Goal: Download file/media

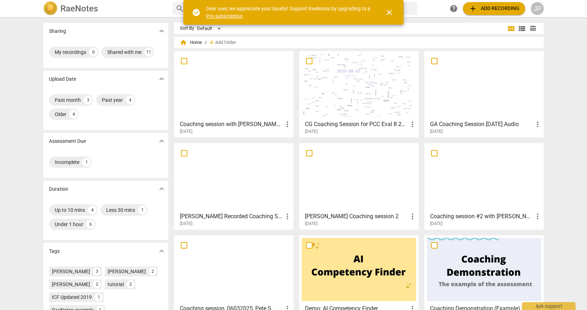
click at [362, 99] on div at bounding box center [359, 85] width 114 height 63
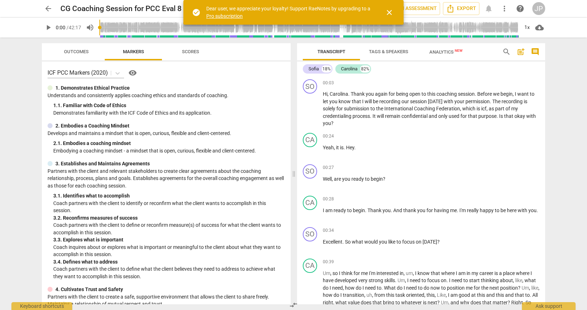
click at [48, 29] on span "play_arrow" at bounding box center [48, 27] width 9 height 9
click at [390, 13] on span "close" at bounding box center [389, 12] width 9 height 9
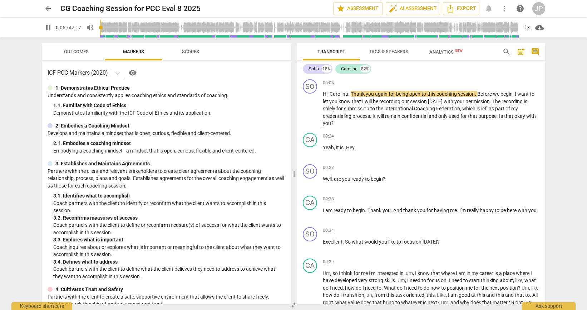
click at [49, 29] on span "pause" at bounding box center [48, 27] width 9 height 9
click at [50, 27] on span "play_arrow" at bounding box center [48, 27] width 9 height 9
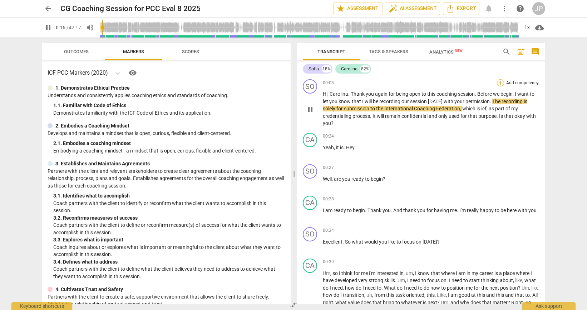
click at [497, 84] on div "+" at bounding box center [500, 82] width 7 height 7
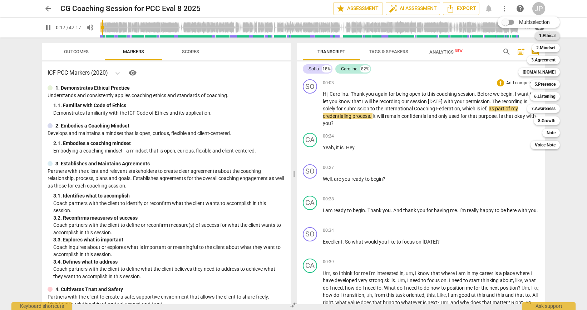
click at [551, 37] on b "1.Ethical" at bounding box center [547, 35] width 16 height 9
type input "18"
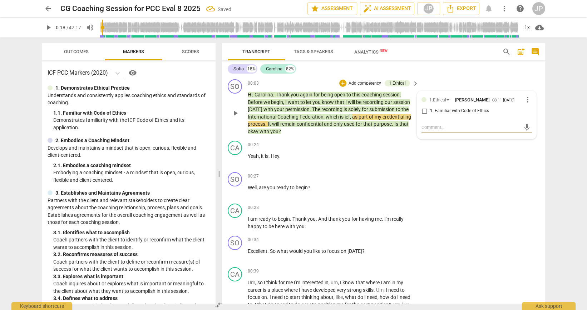
click at [424, 111] on input "1. Familiar with Code of Ethics" at bounding box center [424, 111] width 11 height 9
checkbox input "true"
click at [232, 114] on span "play_arrow" at bounding box center [235, 113] width 9 height 9
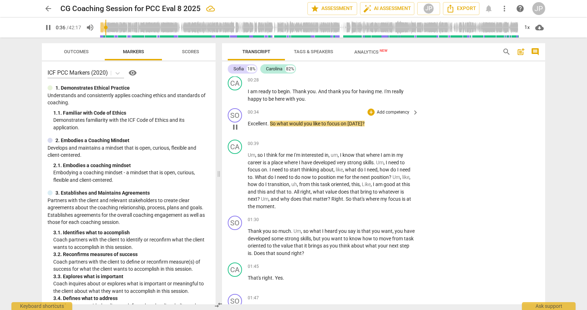
scroll to position [133, 0]
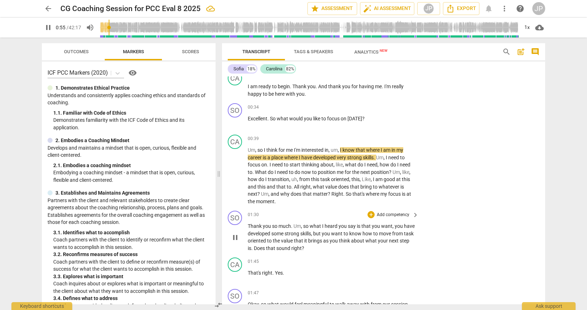
click at [237, 237] on span "pause" at bounding box center [235, 238] width 9 height 9
click at [236, 237] on span "play_arrow" at bounding box center [235, 238] width 9 height 9
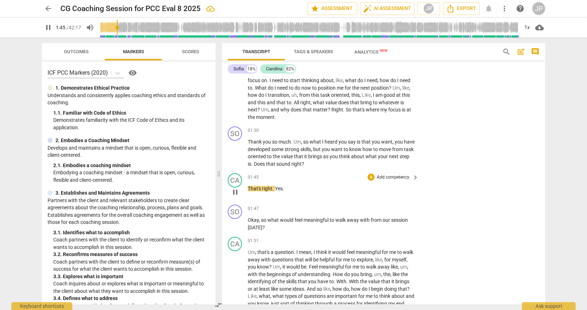
scroll to position [254, 0]
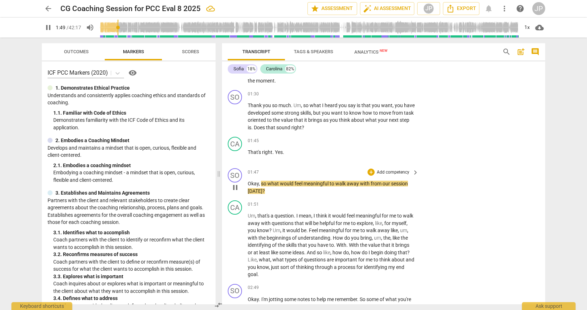
click at [236, 188] on span "pause" at bounding box center [235, 187] width 9 height 9
type input "110"
click at [370, 93] on div "+" at bounding box center [371, 93] width 7 height 7
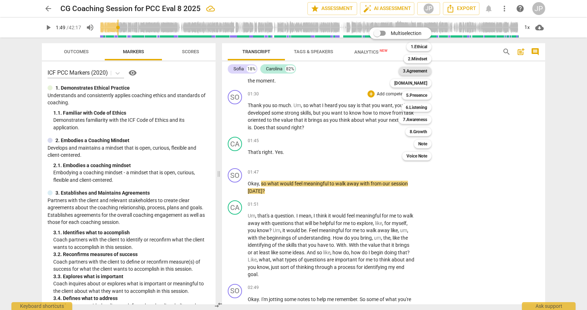
click at [413, 69] on b "3.Agreement" at bounding box center [415, 71] width 24 height 9
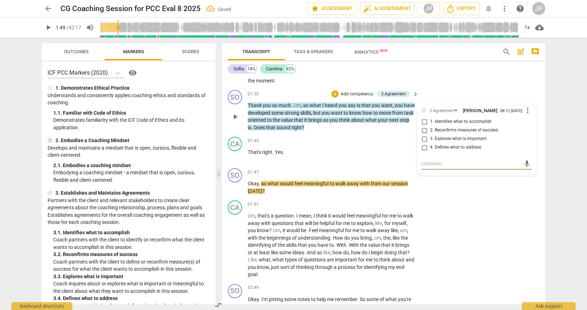
click at [423, 122] on input "1. Identifies what to accomplish" at bounding box center [424, 122] width 11 height 9
checkbox input "true"
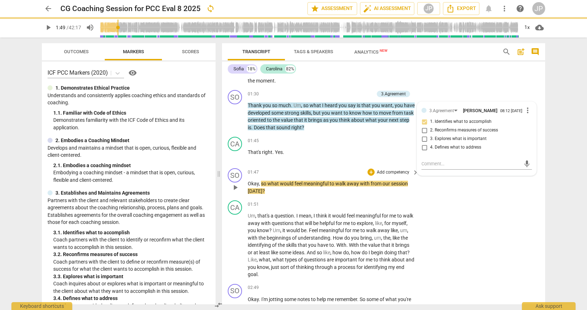
click at [237, 189] on span "play_arrow" at bounding box center [235, 187] width 9 height 9
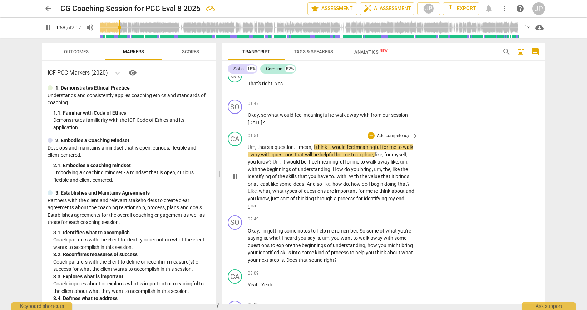
scroll to position [329, 0]
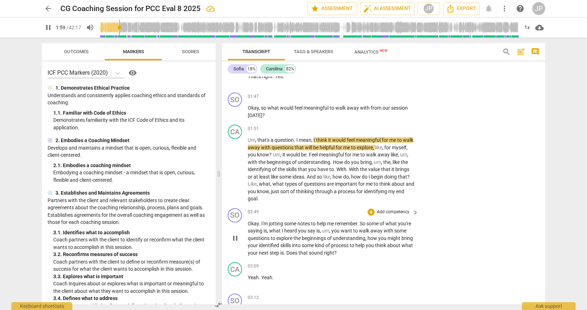
click at [235, 239] on span "pause" at bounding box center [235, 238] width 9 height 9
click at [235, 239] on span "play_arrow" at bounding box center [235, 238] width 9 height 9
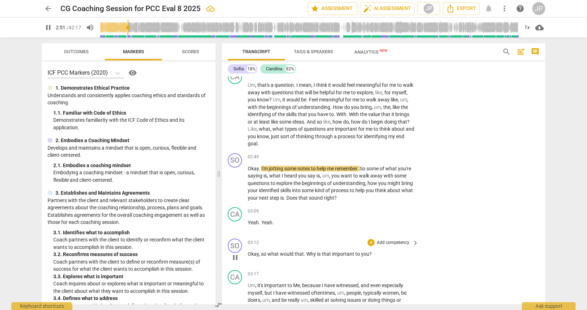
scroll to position [385, 0]
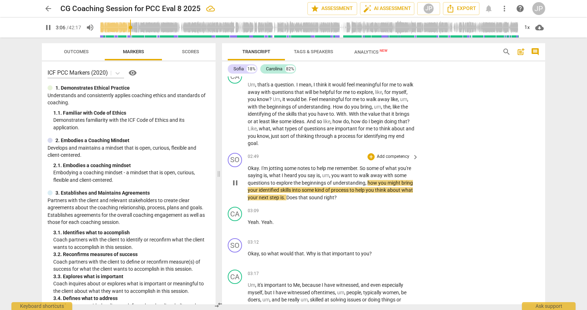
click at [236, 185] on span "pause" at bounding box center [235, 183] width 9 height 9
type input "187"
click at [369, 157] on div "+" at bounding box center [371, 156] width 7 height 7
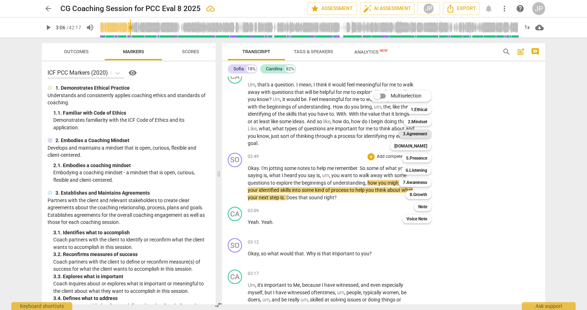
click at [409, 134] on b "3.Agreement" at bounding box center [415, 134] width 24 height 9
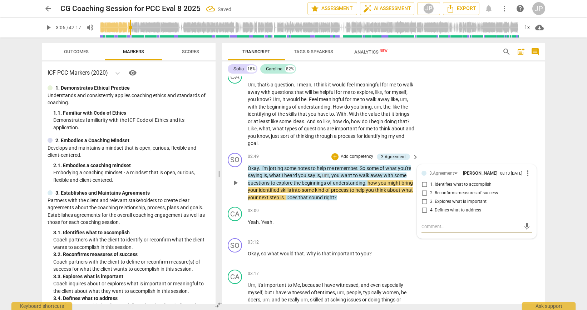
click at [423, 193] on input "2. Reconfirms measures of success" at bounding box center [424, 193] width 11 height 9
checkbox input "true"
click at [423, 184] on input "1. Identifies what to accomplish" at bounding box center [424, 185] width 11 height 9
checkbox input "true"
click at [423, 211] on input "4. Defines what to address" at bounding box center [424, 210] width 11 height 9
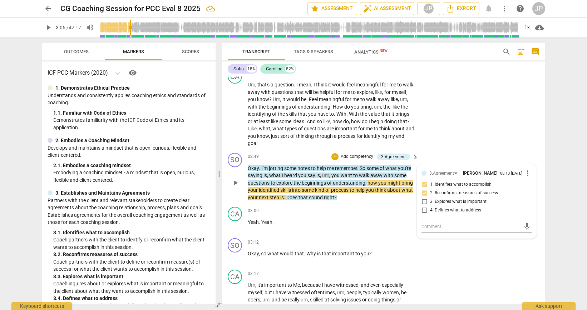
checkbox input "true"
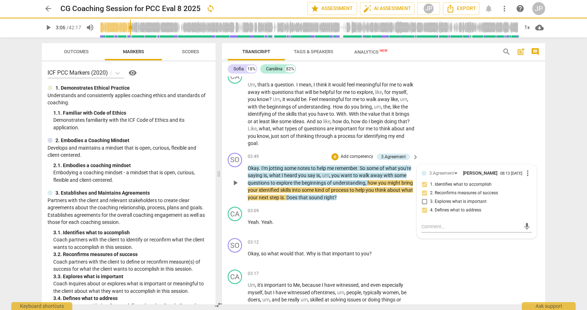
click at [235, 184] on span "play_arrow" at bounding box center [235, 183] width 9 height 9
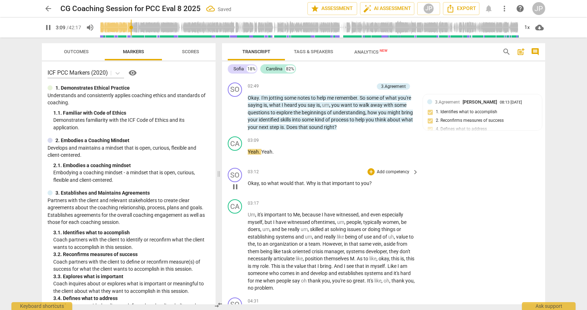
scroll to position [465, 0]
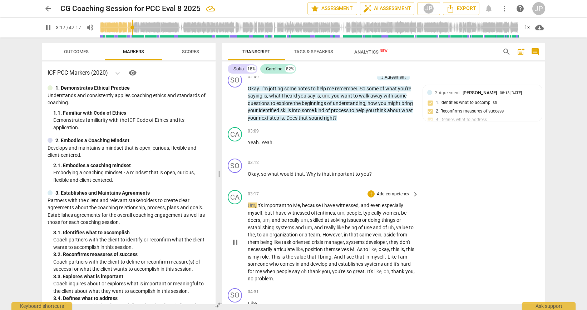
click at [236, 241] on span "pause" at bounding box center [235, 242] width 9 height 9
type input "198"
click at [370, 163] on div "+" at bounding box center [371, 162] width 7 height 7
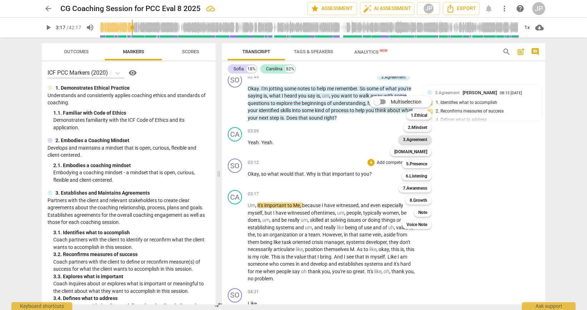
click at [423, 137] on b "3.Agreement" at bounding box center [415, 140] width 24 height 9
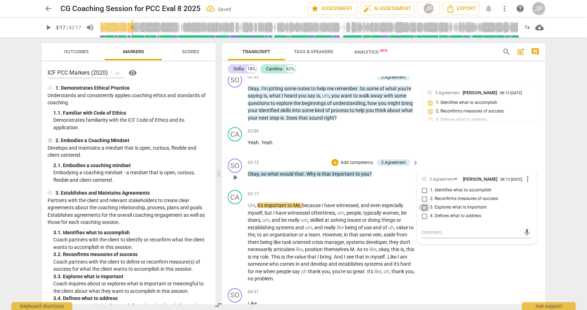
click at [424, 207] on input "3. Explores what is important" at bounding box center [424, 207] width 11 height 9
checkbox input "true"
click at [395, 175] on p "Okay , so what would that . Why is that important to you ?" at bounding box center [331, 175] width 167 height 8
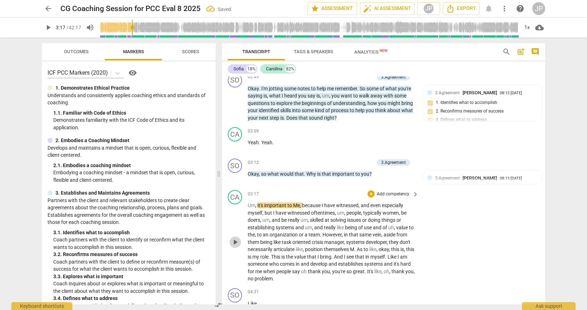
click at [234, 244] on span "play_arrow" at bounding box center [235, 242] width 9 height 9
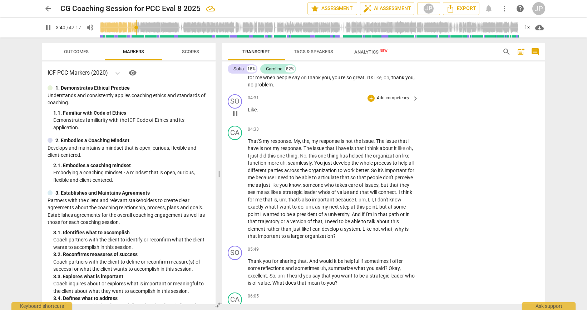
scroll to position [664, 0]
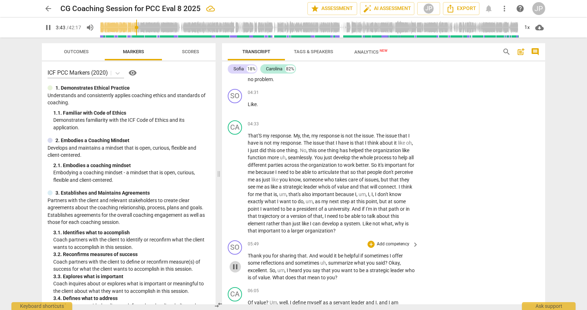
click at [236, 267] on span "pause" at bounding box center [235, 267] width 9 height 9
click at [236, 267] on span "play_arrow" at bounding box center [235, 267] width 9 height 9
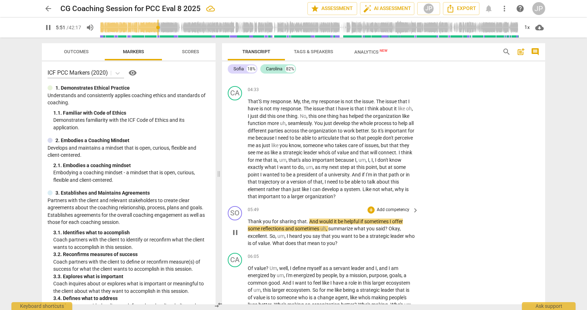
scroll to position [709, 0]
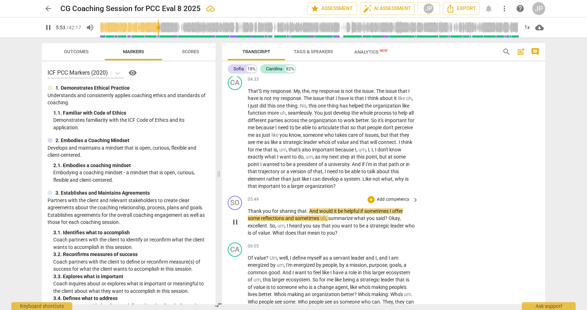
click at [236, 224] on span "pause" at bounding box center [235, 222] width 9 height 9
type input "354"
click at [370, 200] on div "+" at bounding box center [371, 199] width 7 height 7
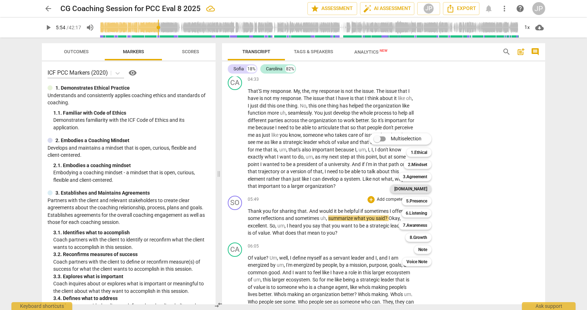
click at [422, 190] on b "[DOMAIN_NAME]" at bounding box center [410, 189] width 33 height 9
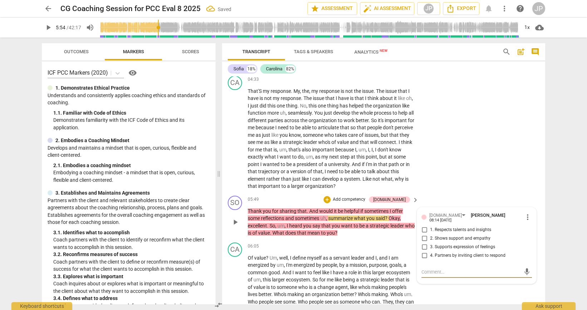
click at [423, 236] on input "2. Shows support and empathy" at bounding box center [424, 239] width 11 height 9
checkbox input "true"
click at [424, 245] on input "3. Supports expression of feelings" at bounding box center [424, 247] width 11 height 9
checkbox input "true"
click at [439, 193] on div "SO play_arrow pause 05:49 + Add competency [DOMAIN_NAME] keyboard_arrow_right T…" at bounding box center [383, 216] width 323 height 47
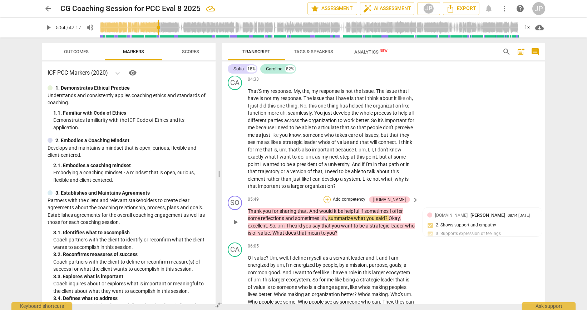
click at [331, 201] on div "+" at bounding box center [327, 199] width 7 height 7
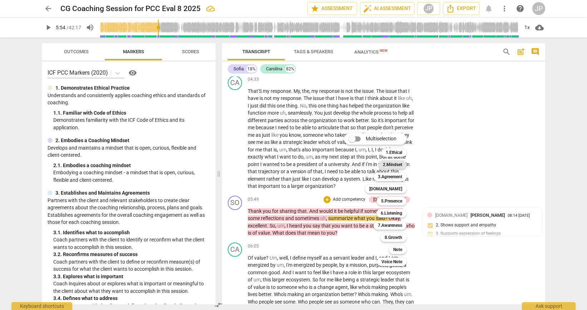
click at [394, 167] on b "2.Mindset" at bounding box center [392, 165] width 19 height 9
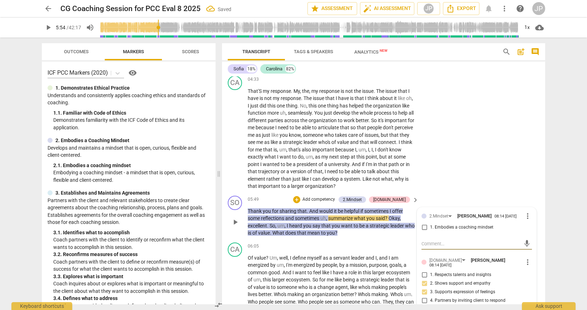
click at [423, 228] on input "1. Embodies a coaching mindset" at bounding box center [424, 227] width 11 height 9
checkbox input "true"
click at [438, 182] on div "CA play_arrow pause 04:33 + Add competency keyboard_arrow_right That'S my respo…" at bounding box center [383, 133] width 323 height 120
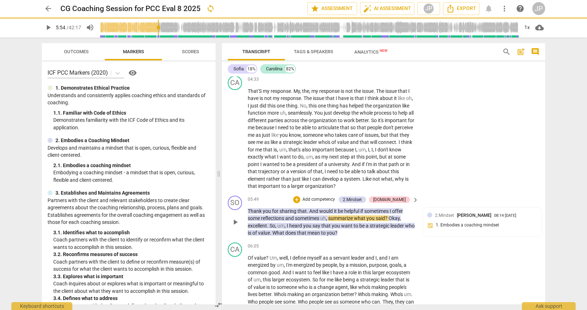
click at [236, 224] on span "play_arrow" at bounding box center [235, 222] width 9 height 9
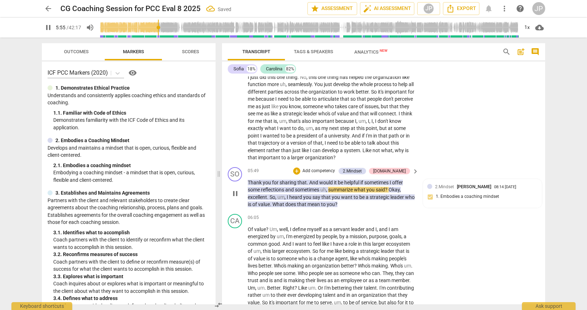
scroll to position [746, 0]
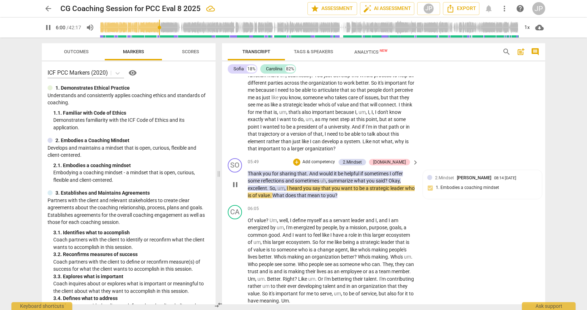
click at [235, 184] on span "pause" at bounding box center [235, 185] width 9 height 9
type input "361"
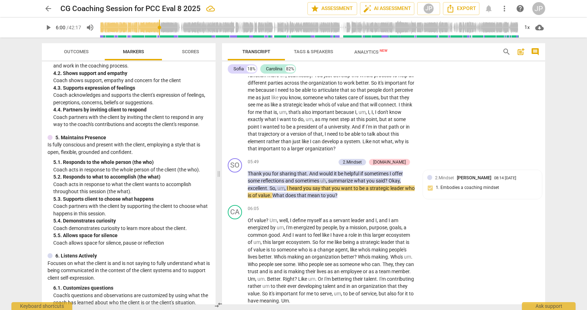
scroll to position [316, 0]
click at [300, 163] on div "+" at bounding box center [296, 162] width 7 height 7
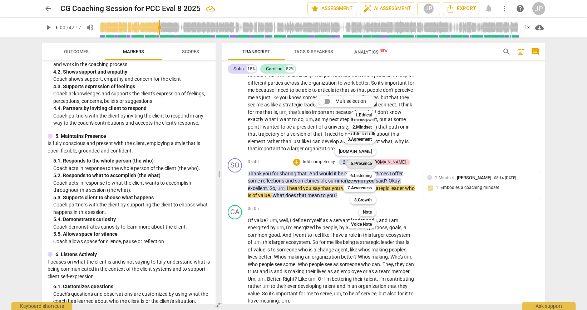
click at [356, 166] on b "5.Presence" at bounding box center [361, 163] width 21 height 9
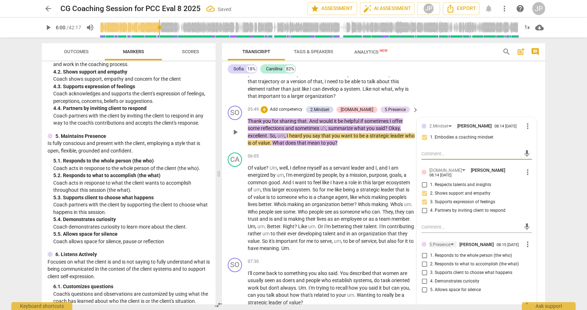
scroll to position [811, 0]
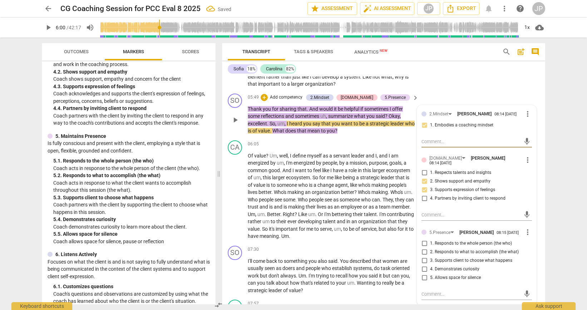
click at [422, 267] on input "4. Demonstrates curiosity" at bounding box center [424, 269] width 11 height 9
checkbox input "true"
click at [233, 121] on span "play_arrow" at bounding box center [235, 120] width 9 height 9
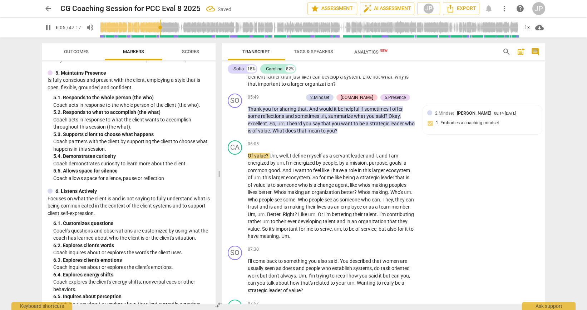
scroll to position [381, 0]
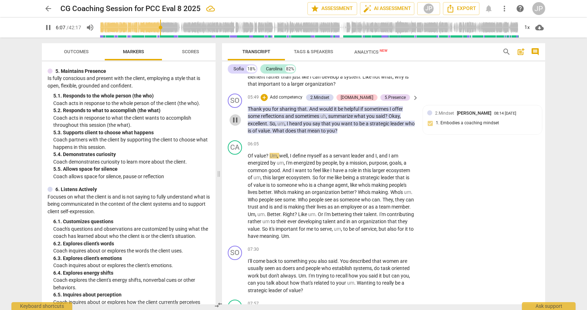
click at [235, 121] on span "pause" at bounding box center [235, 120] width 9 height 9
type input "368"
click at [268, 96] on div "+" at bounding box center [264, 97] width 7 height 7
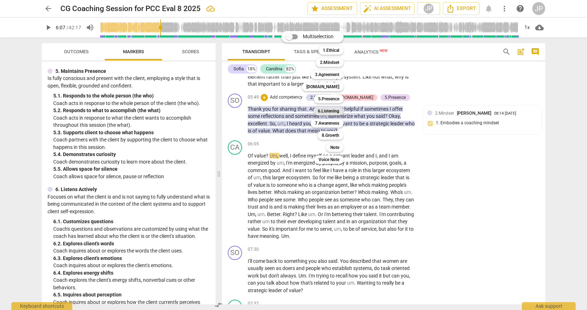
click at [323, 112] on b "6.Listening" at bounding box center [328, 111] width 21 height 9
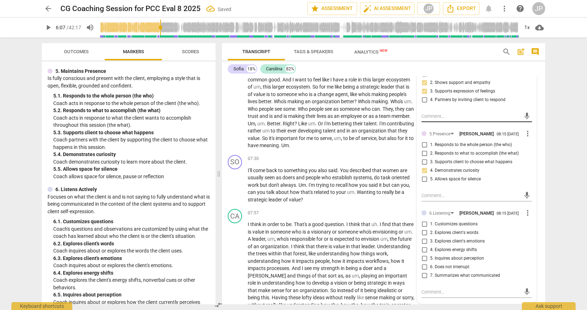
scroll to position [934, 0]
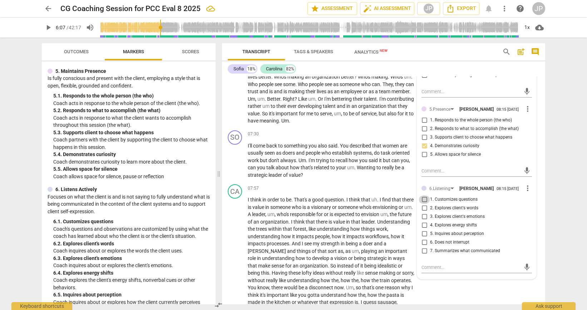
click at [422, 199] on input "1. Customizes questions" at bounding box center [424, 200] width 11 height 9
checkbox input "true"
click at [423, 206] on input "2. Explores client's words" at bounding box center [424, 208] width 11 height 9
checkbox input "true"
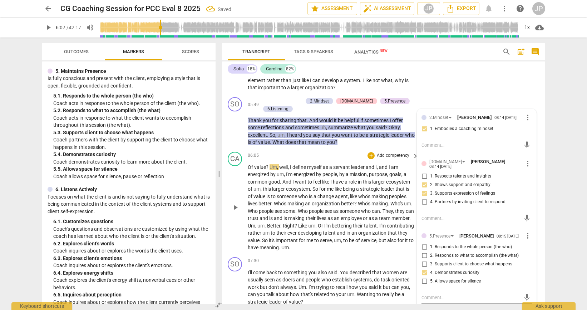
scroll to position [766, 0]
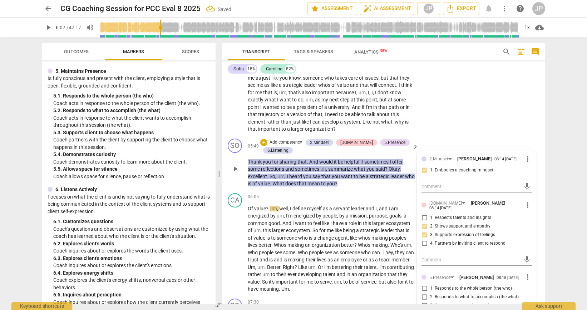
click at [235, 168] on span "play_arrow" at bounding box center [235, 169] width 9 height 9
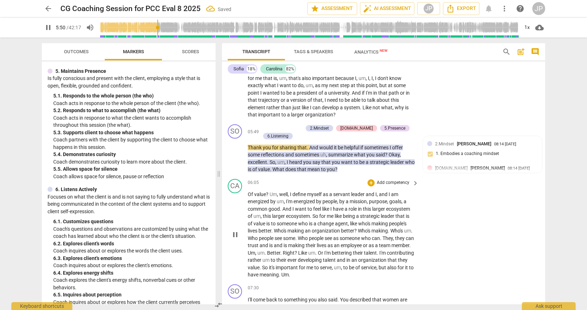
scroll to position [781, 0]
click at [237, 233] on span "pause" at bounding box center [235, 234] width 9 height 9
click at [237, 233] on span "play_arrow" at bounding box center [235, 234] width 9 height 9
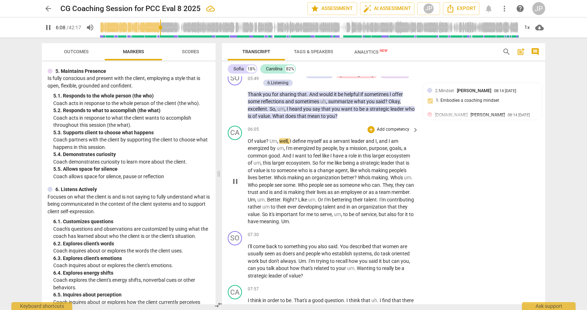
scroll to position [901, 0]
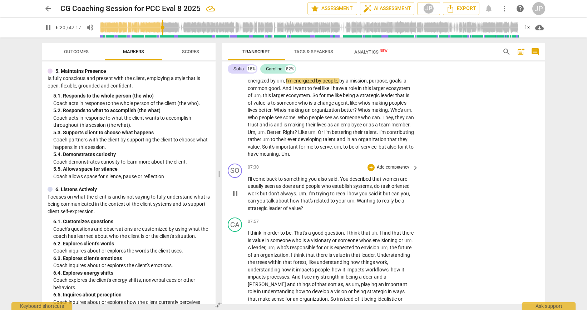
click at [236, 195] on span "pause" at bounding box center [235, 194] width 9 height 9
click at [236, 195] on span "play_arrow" at bounding box center [235, 194] width 9 height 9
click at [236, 195] on span "pause" at bounding box center [235, 194] width 9 height 9
type input "463"
click at [370, 168] on div "+" at bounding box center [371, 167] width 7 height 7
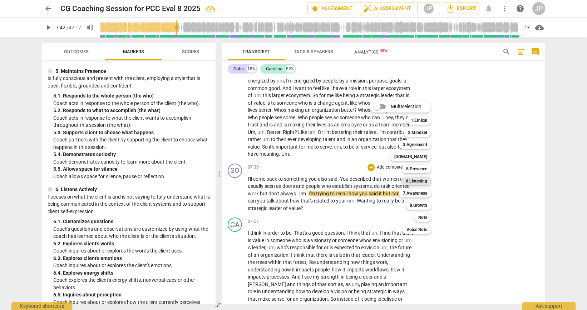
click at [416, 179] on b "6.Listening" at bounding box center [416, 181] width 21 height 9
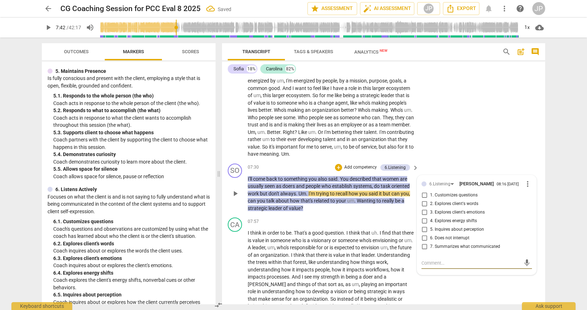
click at [423, 204] on input "2. Explores client's words" at bounding box center [424, 204] width 11 height 9
checkbox input "true"
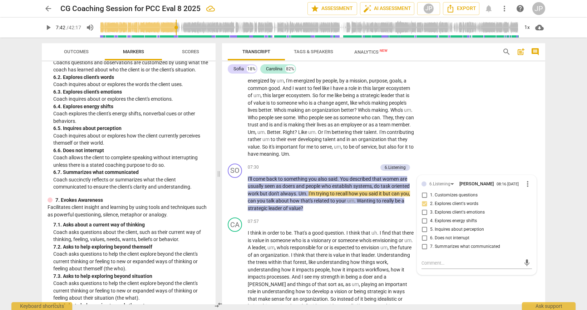
scroll to position [552, 0]
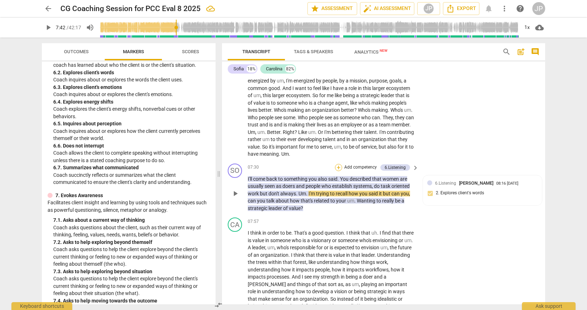
click at [337, 168] on div "+" at bounding box center [338, 167] width 7 height 7
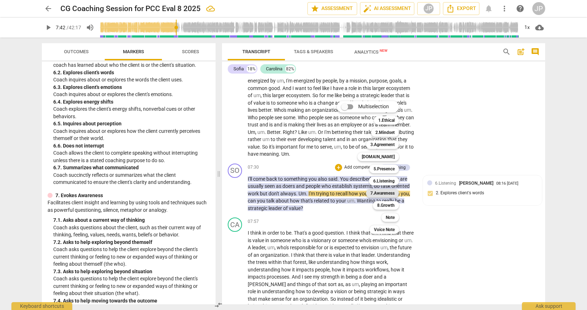
click at [382, 196] on b "7.Awareness" at bounding box center [382, 193] width 24 height 9
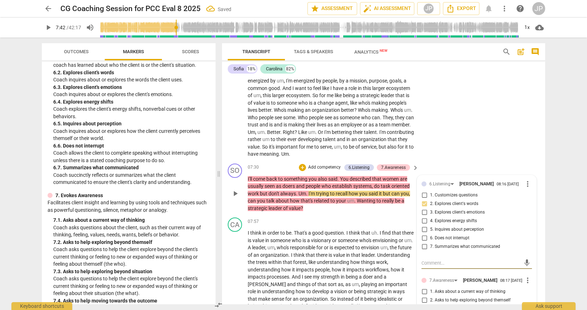
click at [424, 196] on input "1. Customizes questions" at bounding box center [424, 195] width 11 height 9
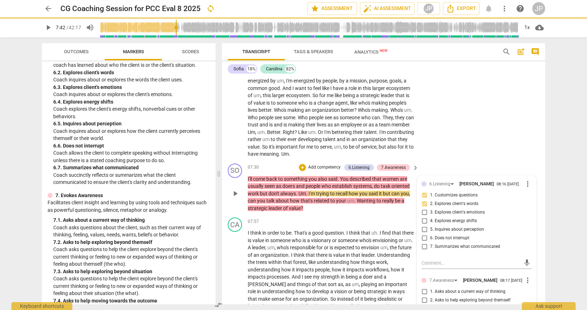
click at [425, 196] on input "1. Customizes questions" at bounding box center [424, 195] width 11 height 9
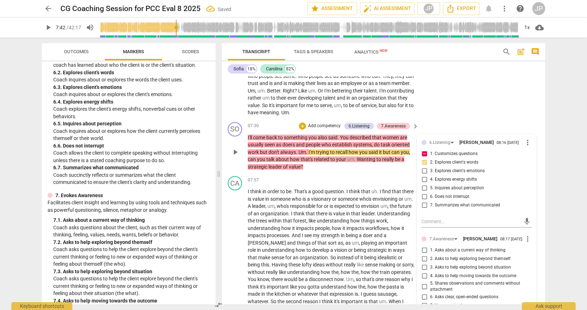
scroll to position [950, 0]
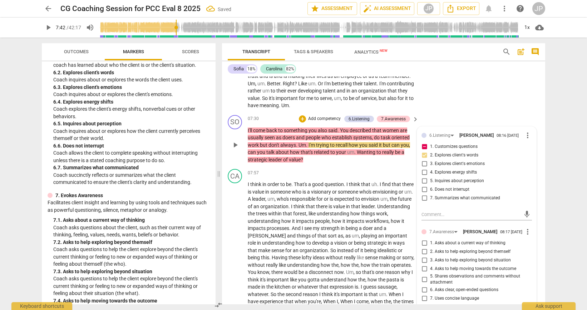
click at [422, 146] on input "1. Customizes questions" at bounding box center [424, 147] width 11 height 9
checkbox input "false"
click at [425, 243] on input "1. Asks about a current way of thinking" at bounding box center [424, 243] width 11 height 9
checkbox input "true"
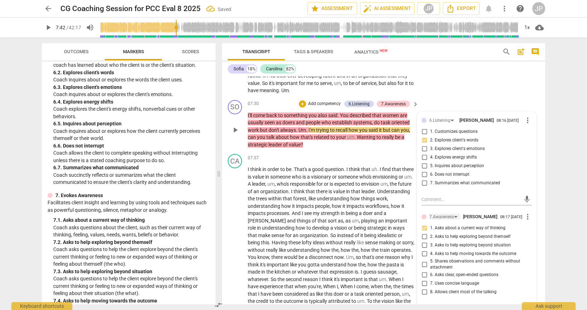
scroll to position [965, 0]
click at [424, 276] on input "6. Asks clear, open-ended questions" at bounding box center [424, 275] width 11 height 9
checkbox input "true"
click at [423, 283] on input "7. Uses concise language" at bounding box center [424, 283] width 11 height 9
checkbox input "true"
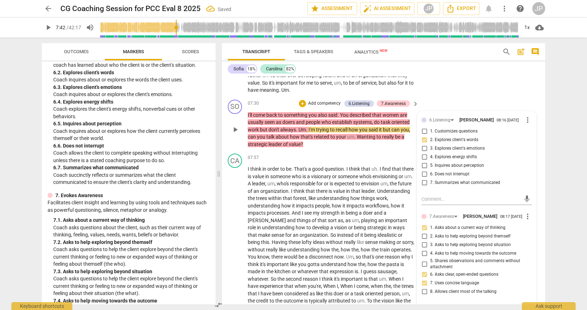
click at [237, 130] on span "play_arrow" at bounding box center [235, 130] width 9 height 9
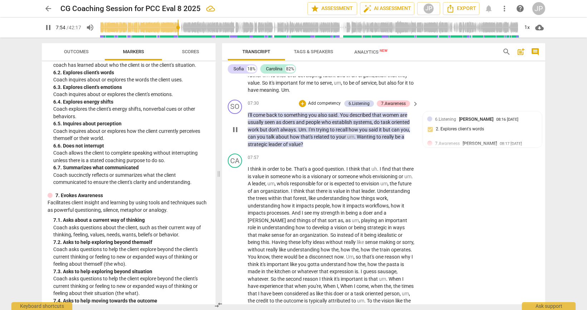
click at [235, 128] on span "pause" at bounding box center [235, 130] width 9 height 9
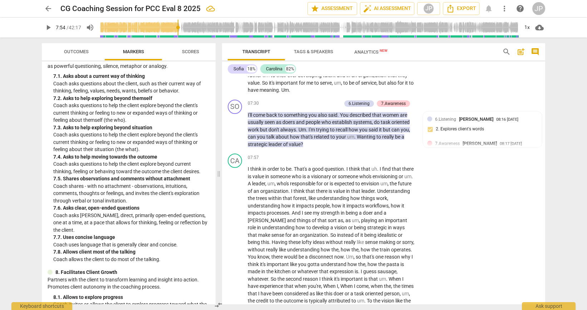
scroll to position [710, 0]
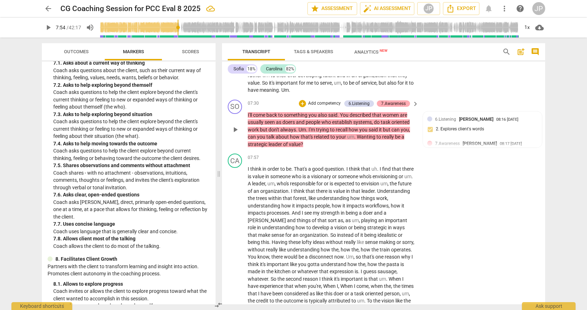
click at [398, 104] on div "7.Awareness" at bounding box center [393, 103] width 25 height 6
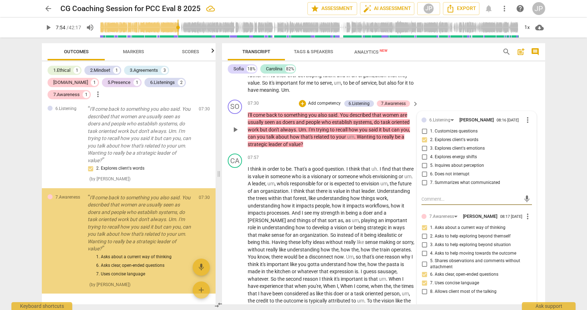
scroll to position [649, 0]
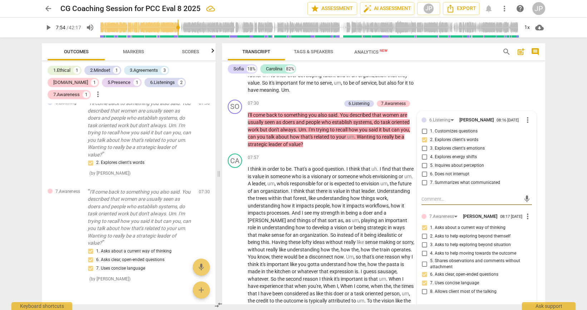
click at [137, 49] on span "Markers" at bounding box center [133, 51] width 21 height 5
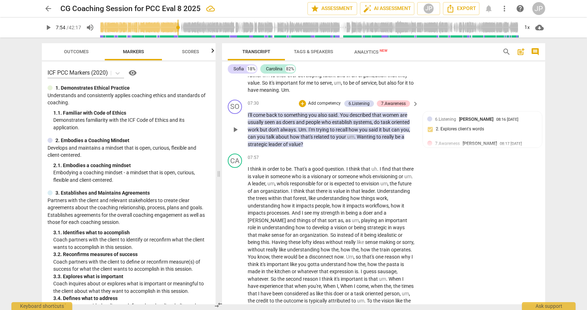
click at [236, 130] on span "play_arrow" at bounding box center [235, 130] width 9 height 9
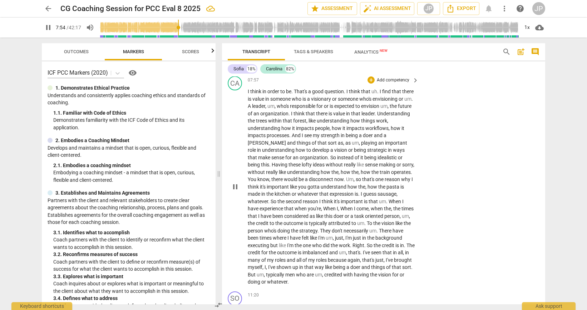
scroll to position [1042, 0]
click at [265, 101] on span "value" at bounding box center [258, 100] width 13 height 6
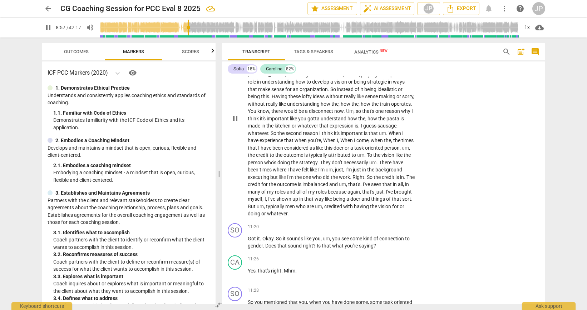
scroll to position [1112, 0]
click at [237, 244] on span "pause" at bounding box center [235, 242] width 9 height 9
click at [237, 244] on span "play_arrow" at bounding box center [235, 242] width 9 height 9
click at [236, 244] on span "pause" at bounding box center [235, 242] width 9 height 9
type input "686"
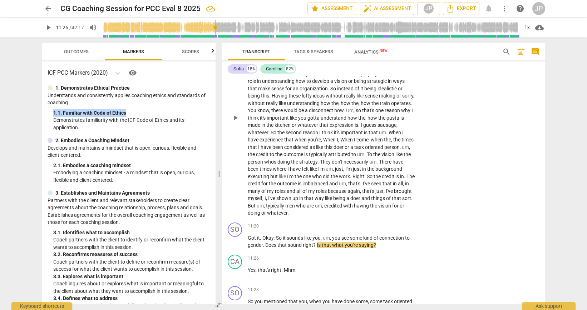
drag, startPoint x: 212, startPoint y: 106, endPoint x: 212, endPoint y: 111, distance: 4.7
click at [212, 111] on div "ICF PCC Markers (2020) visibility 1. Demonstrates Ethical Practice Understands …" at bounding box center [129, 183] width 174 height 243
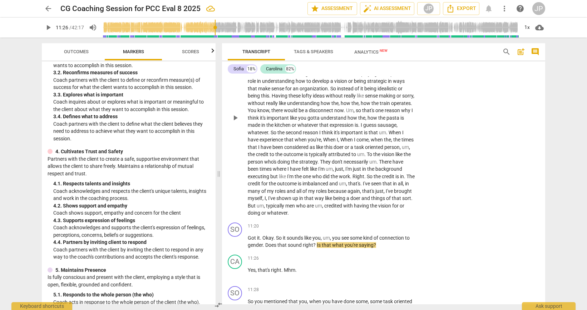
scroll to position [186, 0]
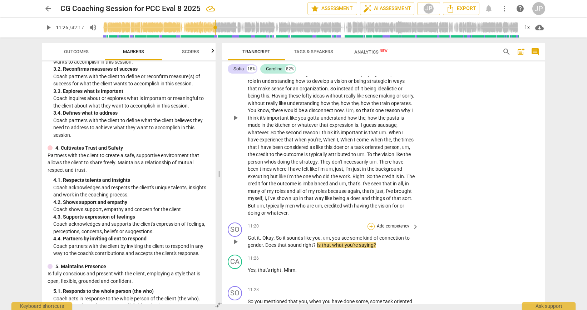
click at [371, 227] on div "+" at bounding box center [371, 226] width 7 height 7
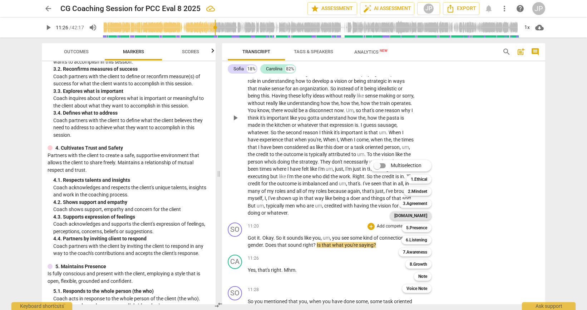
click at [419, 218] on b "[DOMAIN_NAME]" at bounding box center [410, 216] width 33 height 9
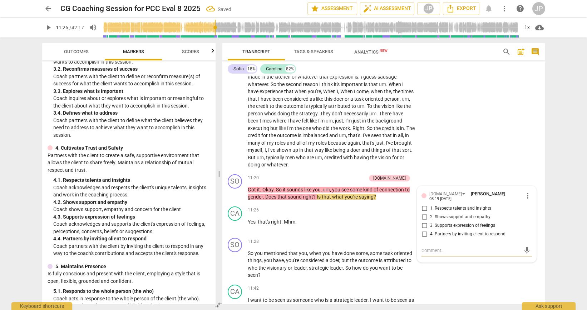
scroll to position [1163, 0]
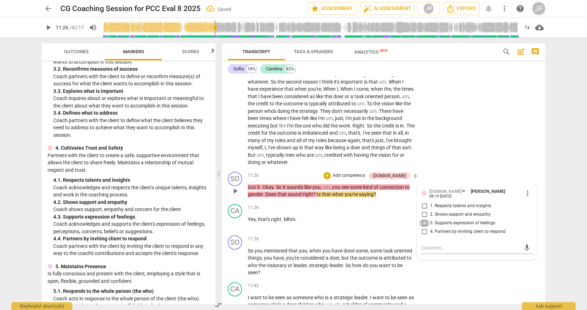
click at [421, 220] on input "3. Supports expression of feelings" at bounding box center [424, 223] width 11 height 9
checkbox input "true"
click at [423, 230] on input "4. Partners by inviting client to respond" at bounding box center [424, 232] width 11 height 9
checkbox input "true"
click at [234, 192] on span "play_arrow" at bounding box center [235, 191] width 9 height 9
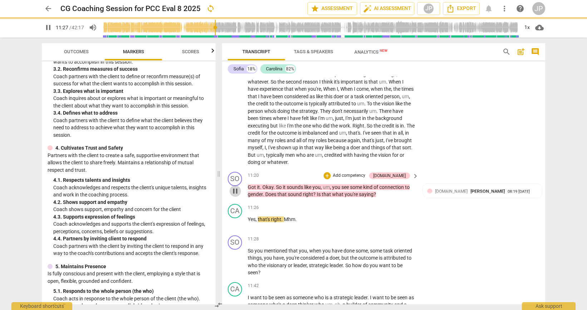
click at [234, 192] on span "pause" at bounding box center [235, 191] width 9 height 9
type input "688"
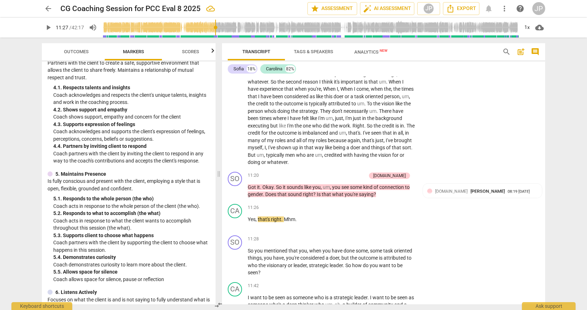
scroll to position [280, 0]
click at [331, 177] on div "+" at bounding box center [327, 175] width 7 height 7
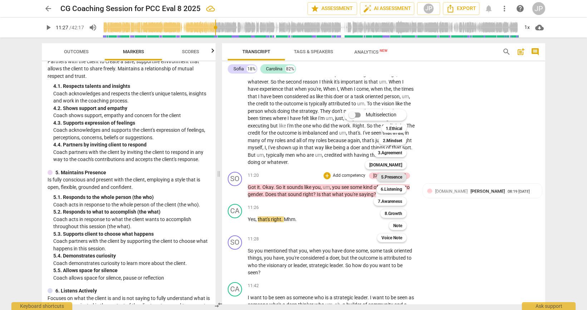
click at [401, 178] on b "5.Presence" at bounding box center [391, 177] width 21 height 9
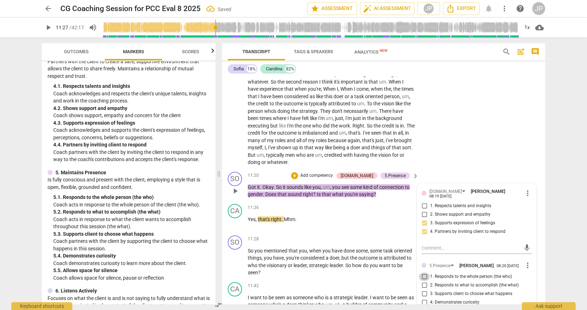
click at [424, 274] on input "1. Responds to the whole person (the who)" at bounding box center [424, 277] width 11 height 9
checkbox input "true"
click at [237, 189] on span "play_arrow" at bounding box center [235, 191] width 9 height 9
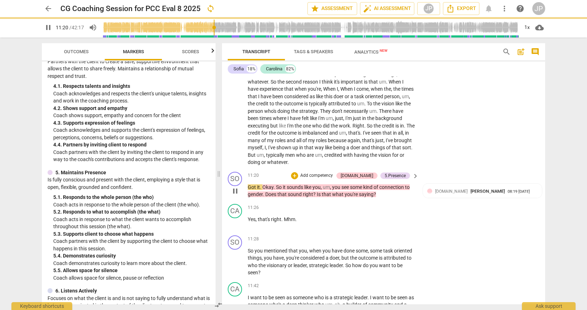
click at [237, 189] on span "pause" at bounding box center [235, 191] width 9 height 9
type input "681"
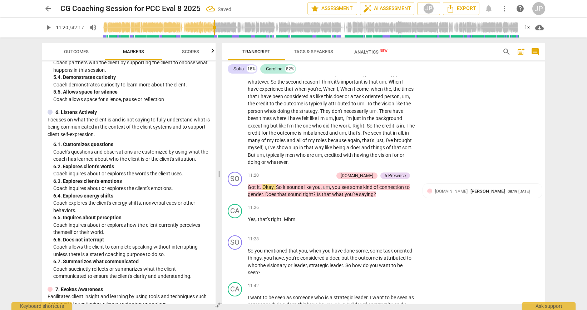
scroll to position [460, 0]
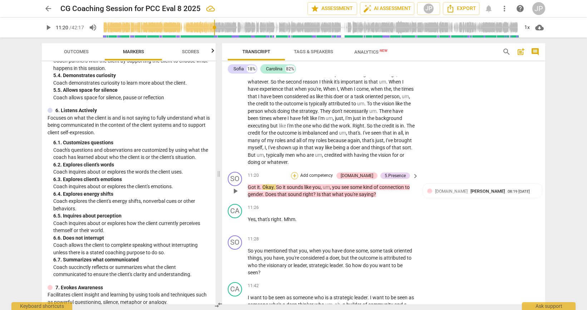
click at [298, 176] on div "+" at bounding box center [294, 175] width 7 height 7
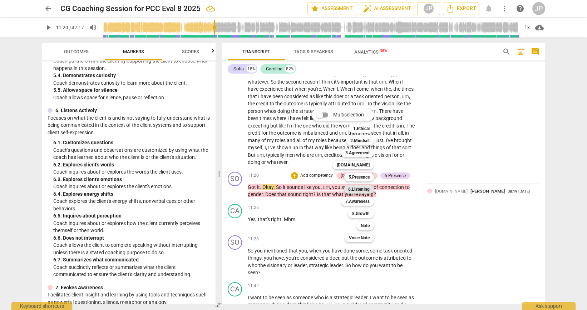
click at [360, 191] on b "6.Listening" at bounding box center [358, 189] width 21 height 9
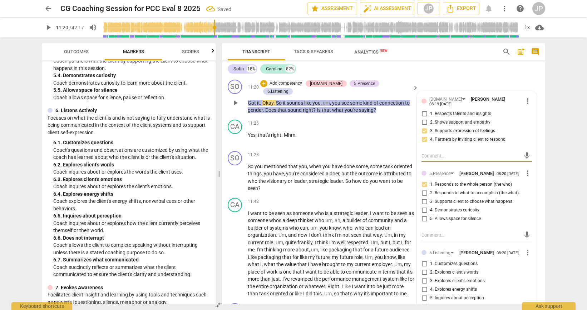
scroll to position [1271, 0]
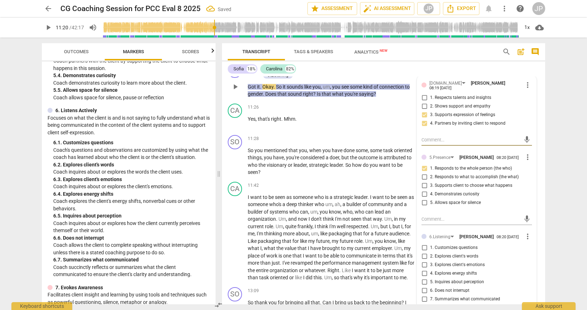
click at [424, 281] on input "5. Inquires about perception" at bounding box center [424, 282] width 11 height 9
checkbox input "true"
click at [235, 84] on span "play_arrow" at bounding box center [235, 87] width 9 height 9
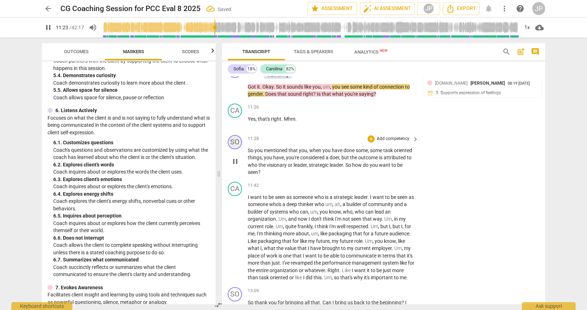
scroll to position [1272, 0]
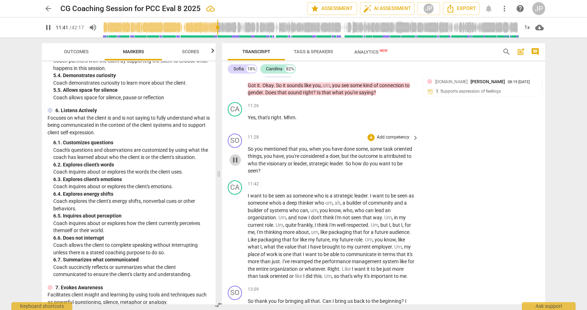
click at [234, 156] on span "pause" at bounding box center [235, 160] width 9 height 9
type input "702"
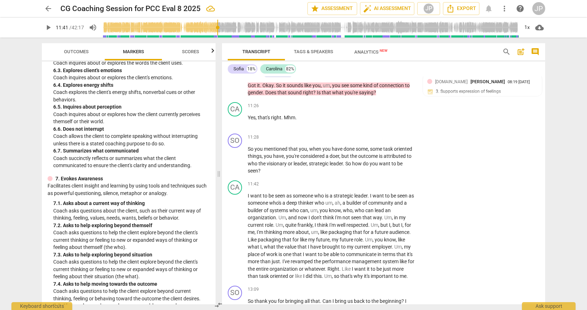
scroll to position [573, 0]
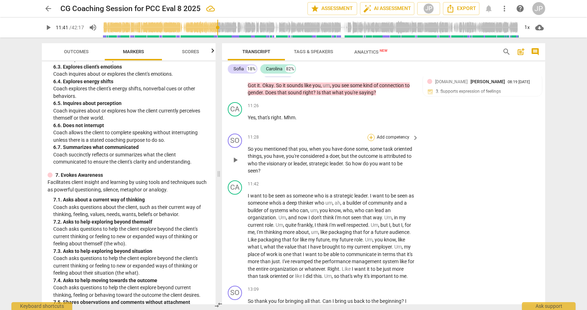
click at [370, 134] on div "+" at bounding box center [371, 137] width 7 height 7
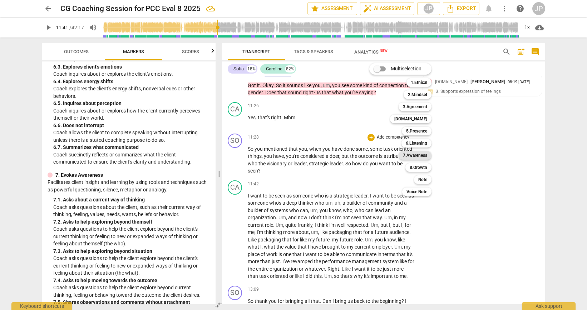
click at [416, 155] on b "7.Awareness" at bounding box center [415, 155] width 24 height 9
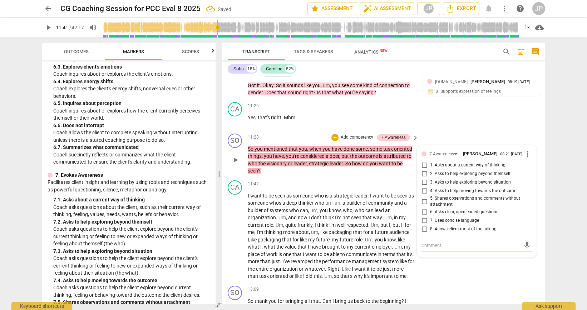
click at [424, 170] on input "2. Asks to help exploring beyond themself" at bounding box center [424, 174] width 11 height 9
checkbox input "true"
click at [424, 161] on input "1. Asks about a current way of thinking" at bounding box center [424, 165] width 11 height 9
checkbox input "true"
click at [236, 156] on span "play_arrow" at bounding box center [235, 160] width 9 height 9
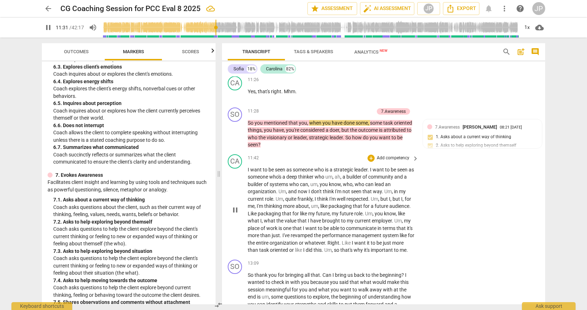
scroll to position [1320, 0]
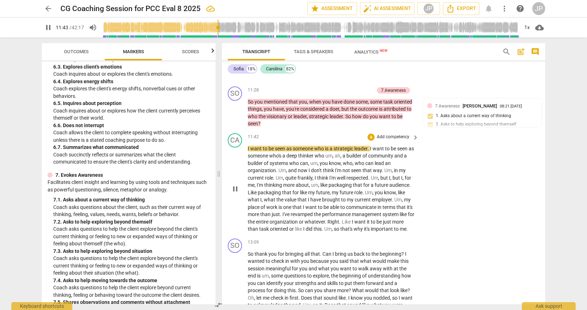
click at [236, 185] on span "pause" at bounding box center [235, 189] width 9 height 9
click at [235, 185] on span "play_arrow" at bounding box center [235, 189] width 9 height 9
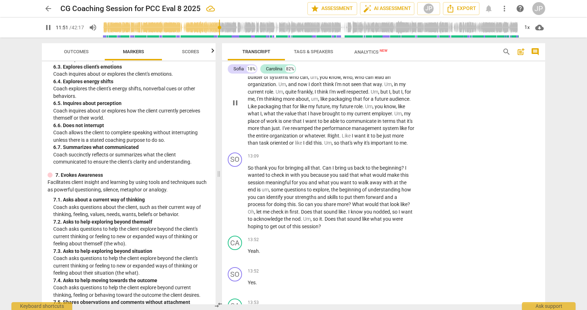
scroll to position [1414, 0]
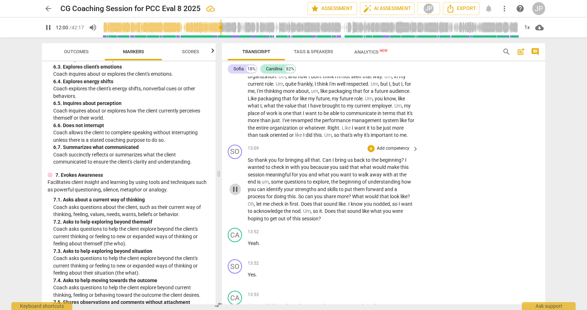
click at [237, 192] on span "pause" at bounding box center [235, 189] width 9 height 9
click at [237, 192] on span "play_arrow" at bounding box center [235, 189] width 9 height 9
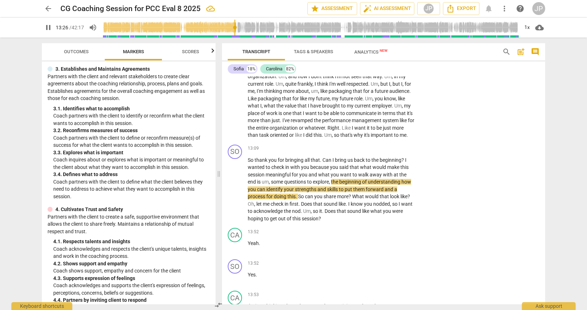
scroll to position [108, 0]
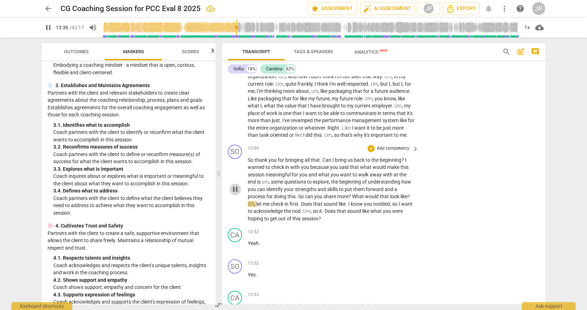
click at [235, 190] on span "pause" at bounding box center [235, 189] width 9 height 9
type input "817"
click at [369, 149] on div "+" at bounding box center [371, 148] width 7 height 7
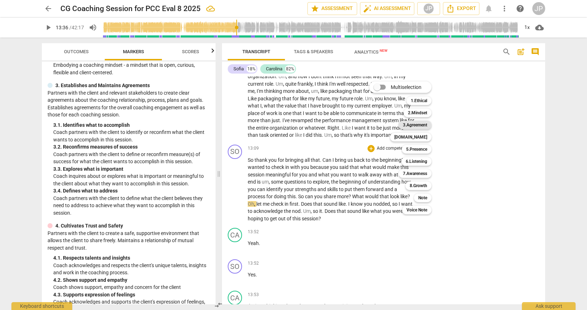
click at [416, 124] on b "3.Agreement" at bounding box center [415, 125] width 24 height 9
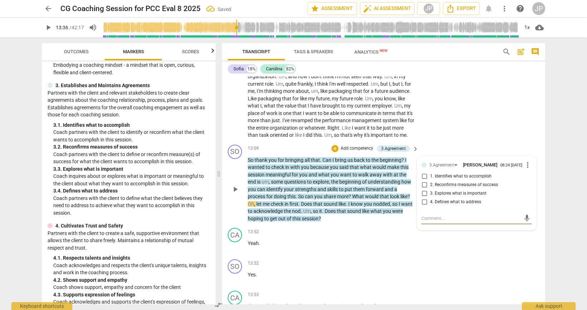
click at [422, 185] on input "2. Reconfirms measures of success" at bounding box center [424, 185] width 11 height 9
checkbox input "true"
click at [424, 194] on input "3. Explores what is important" at bounding box center [424, 194] width 11 height 9
checkbox input "true"
click at [423, 202] on input "4. Defines what to address" at bounding box center [424, 202] width 11 height 9
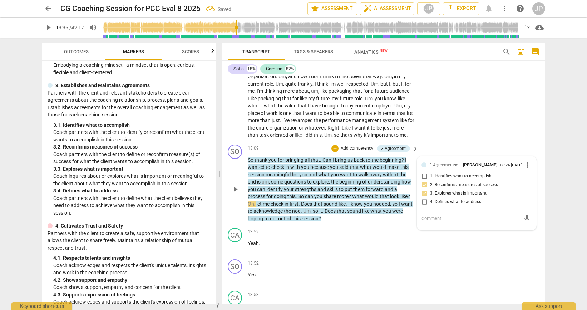
checkbox input "true"
click at [232, 189] on span "play_arrow" at bounding box center [235, 189] width 9 height 9
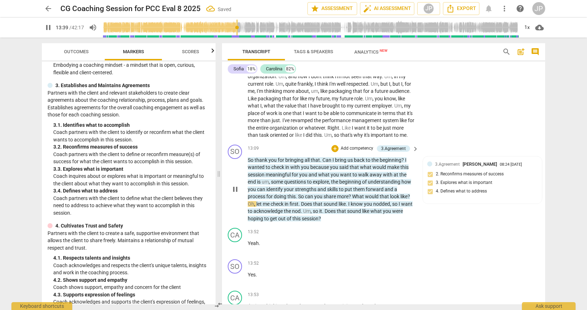
click at [259, 188] on span "can" at bounding box center [261, 190] width 9 height 6
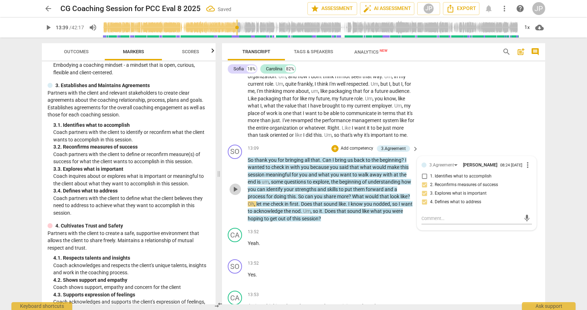
click at [234, 190] on span "play_arrow" at bounding box center [235, 189] width 9 height 9
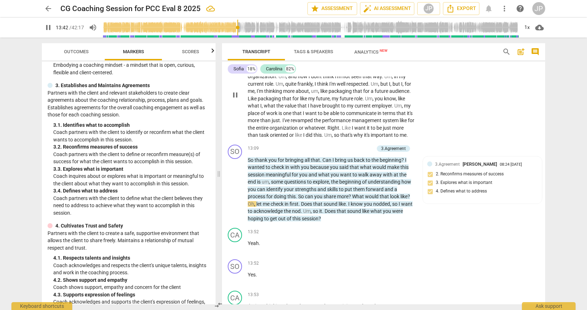
click at [235, 91] on span "pause" at bounding box center [235, 95] width 9 height 9
click at [235, 191] on span "play_arrow" at bounding box center [235, 189] width 9 height 9
click at [235, 191] on span "pause" at bounding box center [235, 189] width 9 height 9
type input "829"
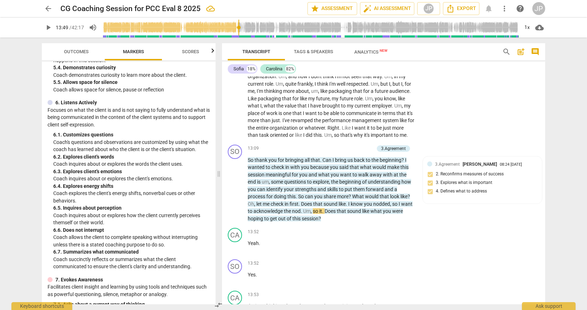
scroll to position [478, 0]
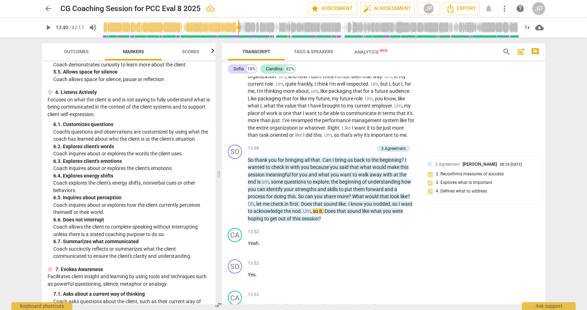
click at [333, 148] on div "+" at bounding box center [334, 148] width 7 height 7
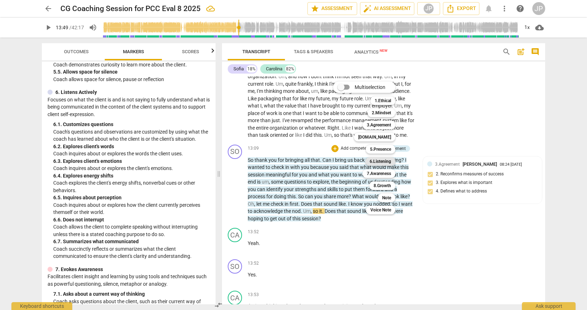
click at [376, 163] on b "6.Listening" at bounding box center [380, 161] width 21 height 9
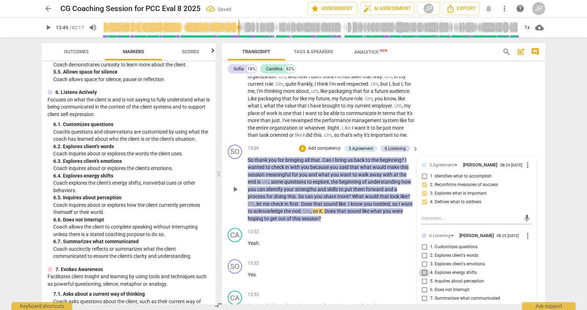
click at [424, 270] on input "4. Explores energy shifts" at bounding box center [424, 273] width 11 height 9
checkbox input "true"
click at [236, 187] on span "play_arrow" at bounding box center [235, 189] width 9 height 9
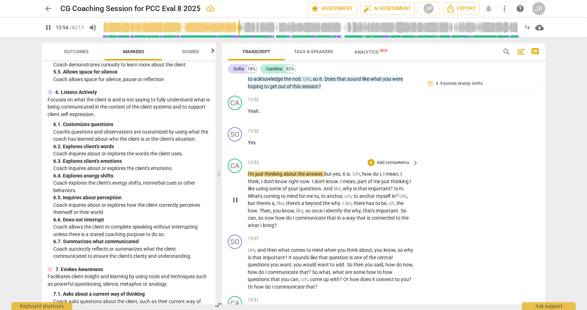
scroll to position [1583, 0]
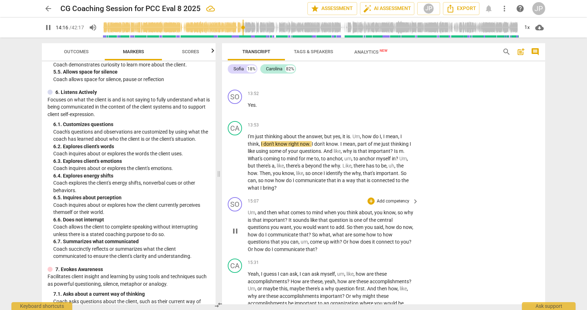
click at [234, 231] on span "pause" at bounding box center [235, 231] width 9 height 9
click at [234, 231] on span "play_arrow" at bounding box center [235, 231] width 9 height 9
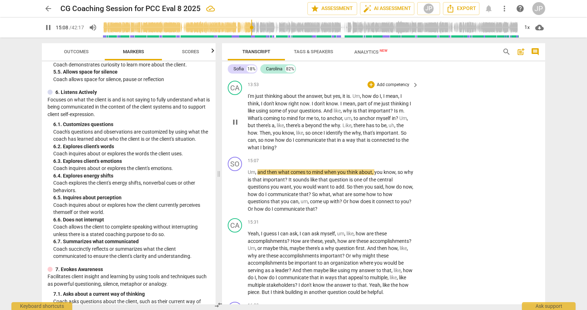
scroll to position [1631, 0]
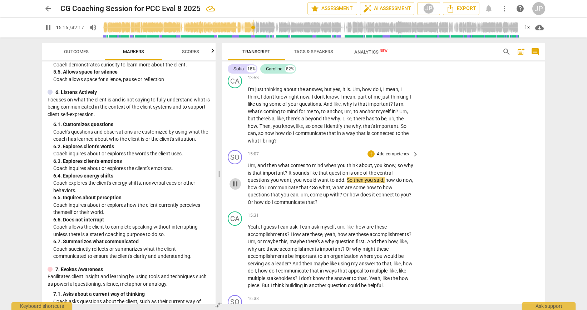
click at [236, 184] on span "pause" at bounding box center [235, 184] width 9 height 9
type input "917"
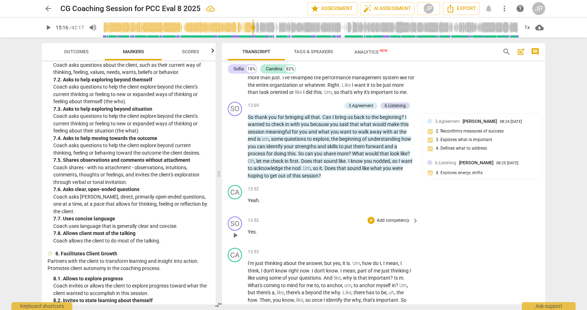
scroll to position [1452, 0]
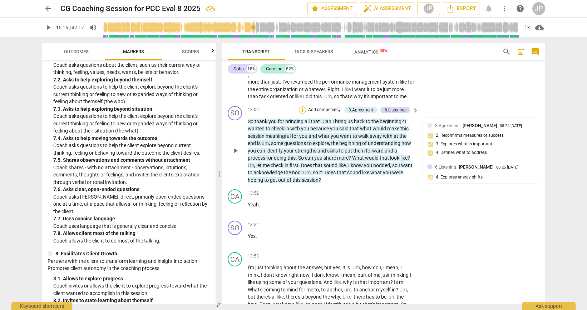
click at [300, 110] on div "+" at bounding box center [302, 110] width 7 height 7
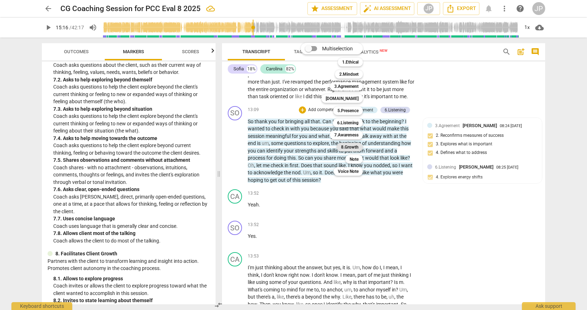
click at [347, 148] on b "8.Growth" at bounding box center [350, 147] width 18 height 9
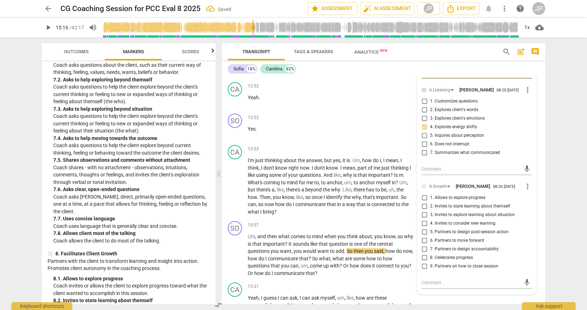
scroll to position [1579, 0]
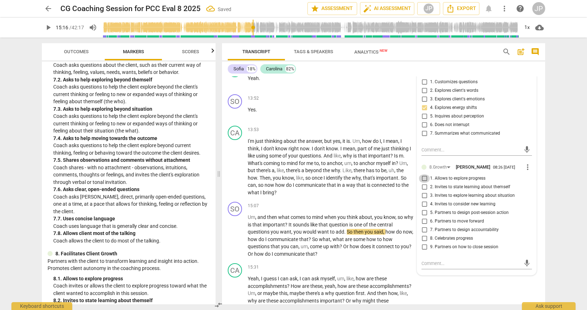
click at [425, 178] on input "1. Allows to explore progress" at bounding box center [424, 179] width 11 height 9
checkbox input "true"
click at [237, 237] on span "play_arrow" at bounding box center [235, 236] width 9 height 9
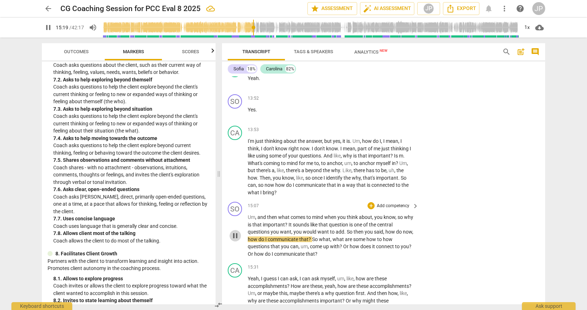
click at [237, 237] on span "pause" at bounding box center [235, 236] width 9 height 9
type input "920"
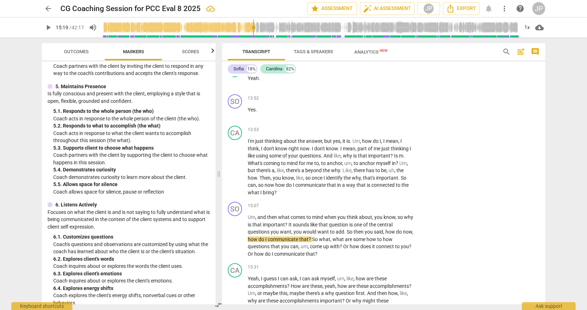
scroll to position [288, 0]
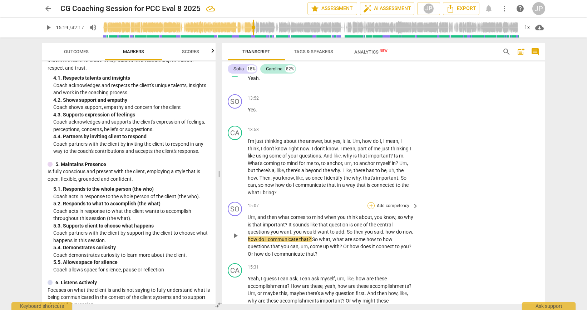
click at [369, 205] on div "+" at bounding box center [371, 205] width 7 height 7
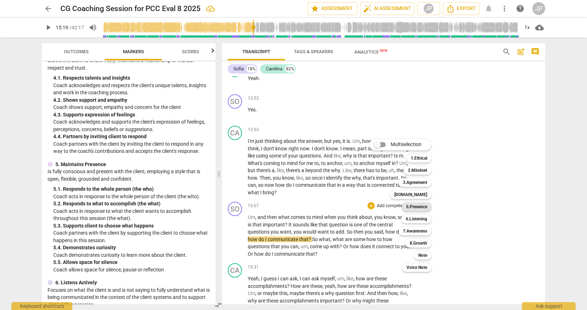
click at [420, 208] on b "5.Presence" at bounding box center [416, 207] width 21 height 9
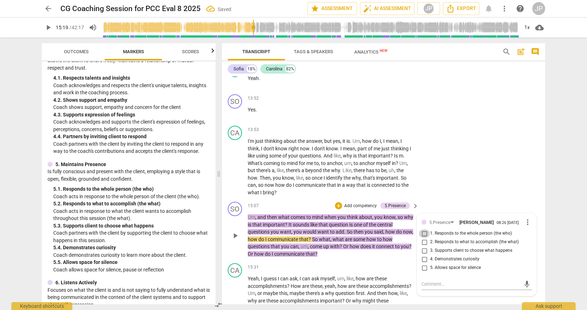
click at [423, 232] on input "1. Responds to the whole person (the who)" at bounding box center [424, 234] width 11 height 9
checkbox input "true"
click at [234, 237] on span "play_arrow" at bounding box center [235, 236] width 9 height 9
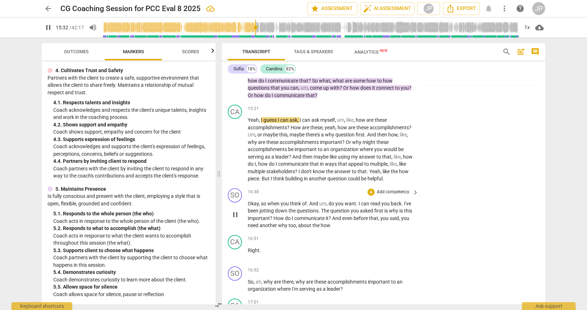
scroll to position [1736, 0]
click at [235, 218] on span "pause" at bounding box center [235, 216] width 9 height 9
click at [235, 218] on span "play_arrow" at bounding box center [235, 216] width 9 height 9
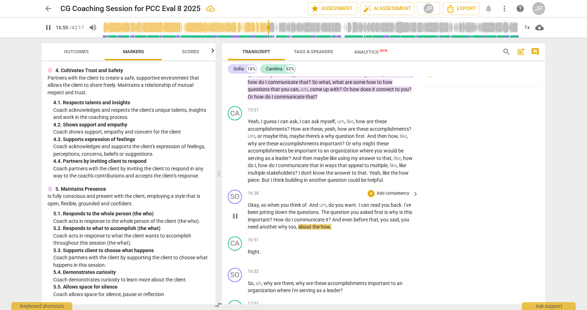
click at [235, 218] on span "pause" at bounding box center [235, 216] width 9 height 9
type input "1011"
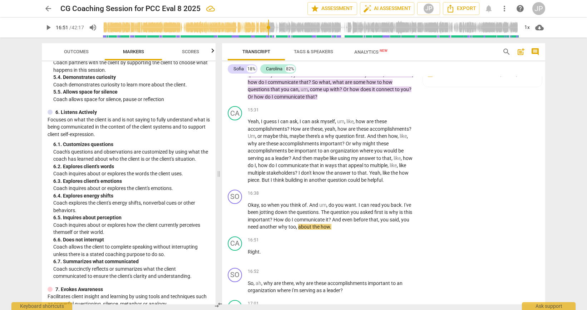
scroll to position [460, 0]
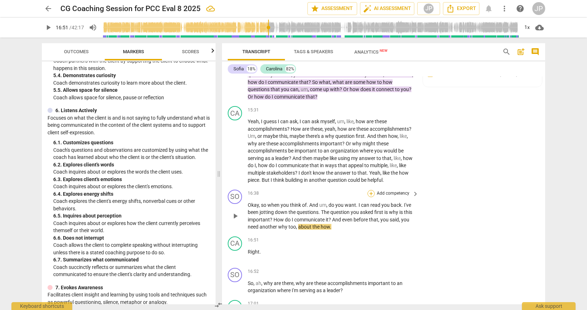
click at [369, 194] on div "+" at bounding box center [371, 193] width 7 height 7
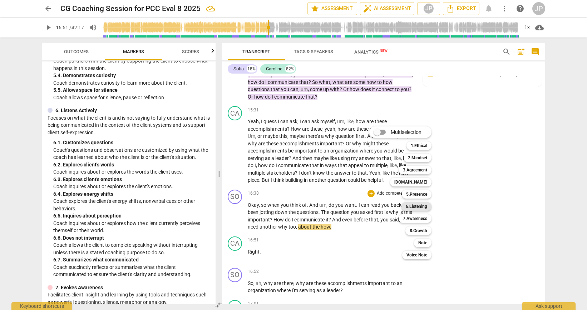
click at [414, 208] on b "6.Listening" at bounding box center [416, 206] width 21 height 9
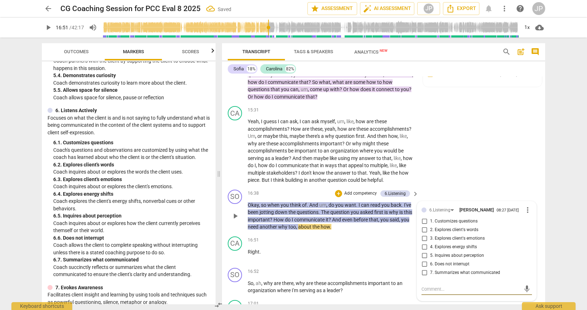
click at [423, 272] on input "7. Summarizes what communicated" at bounding box center [424, 273] width 11 height 9
checkbox input "true"
click at [234, 216] on span "play_arrow" at bounding box center [235, 216] width 9 height 9
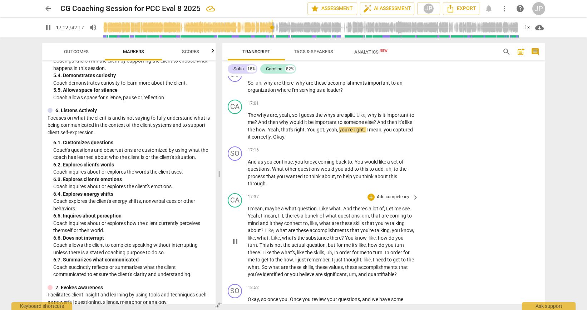
scroll to position [1950, 0]
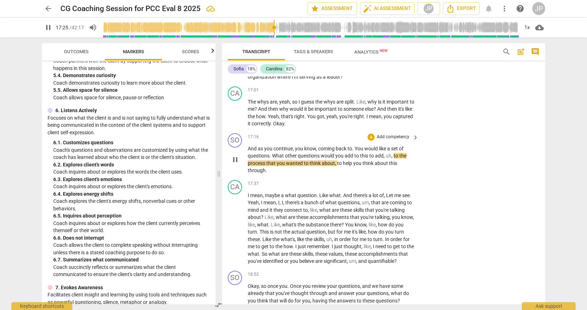
click at [236, 160] on span "pause" at bounding box center [235, 160] width 9 height 9
type input "1046"
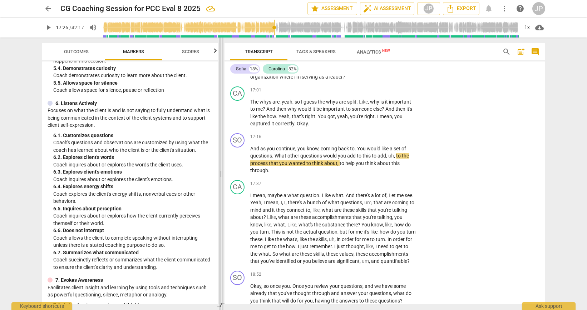
scroll to position [1965, 0]
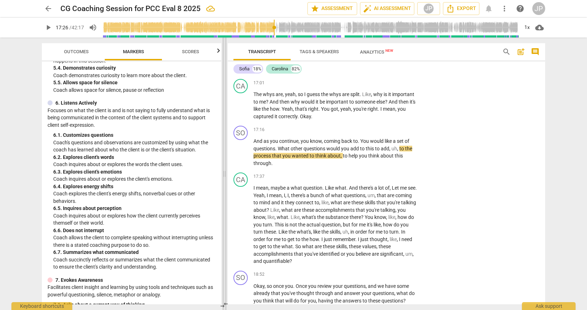
drag, startPoint x: 216, startPoint y: 173, endPoint x: 222, endPoint y: 213, distance: 41.2
click at [222, 213] on span at bounding box center [224, 174] width 4 height 273
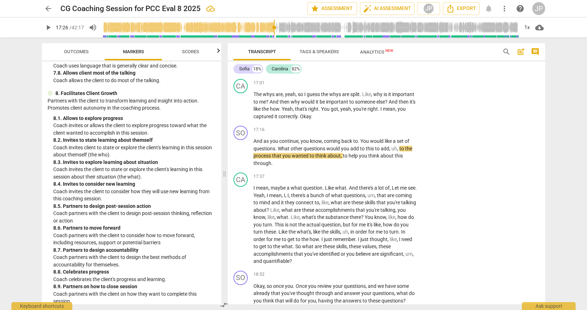
scroll to position [859, 0]
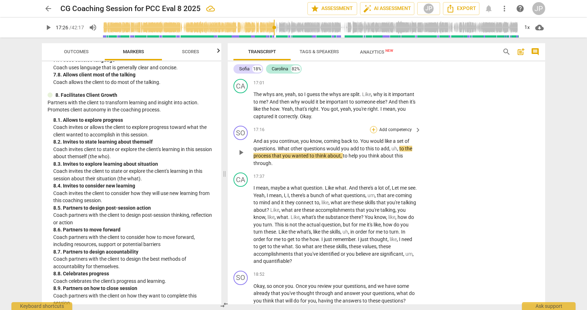
click at [374, 133] on div "+" at bounding box center [373, 129] width 7 height 7
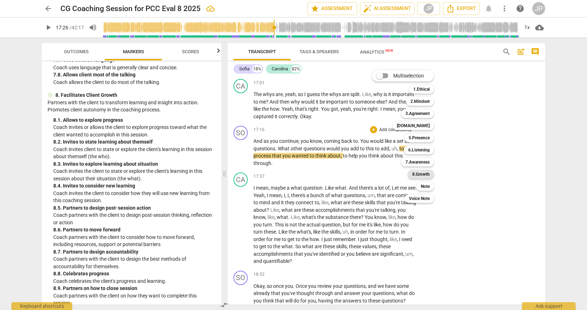
click at [424, 175] on b "8.Growth" at bounding box center [421, 174] width 18 height 9
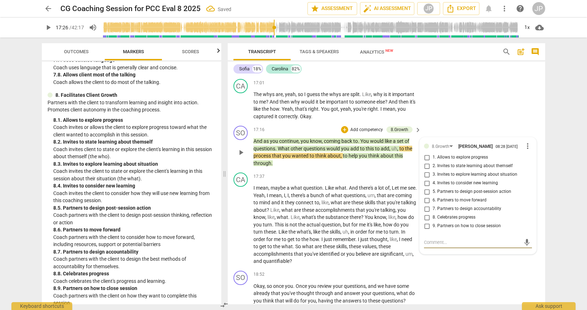
click at [427, 179] on input "3. Invites to explore learning about situation" at bounding box center [426, 175] width 11 height 9
checkbox input "true"
click at [242, 157] on span "play_arrow" at bounding box center [241, 152] width 9 height 9
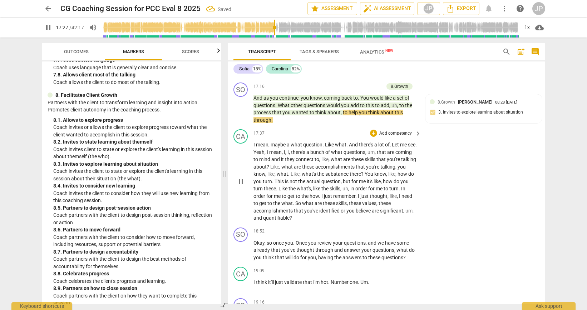
scroll to position [2011, 0]
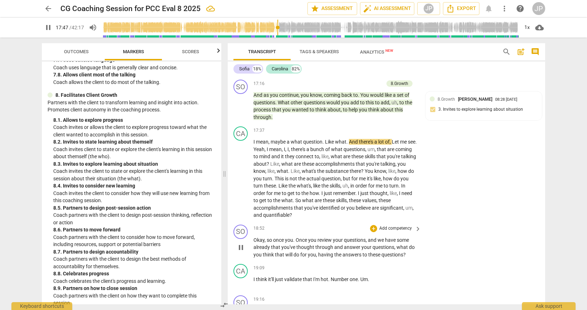
click at [242, 252] on span "pause" at bounding box center [241, 248] width 9 height 9
click at [242, 252] on span "play_arrow" at bounding box center [241, 248] width 9 height 9
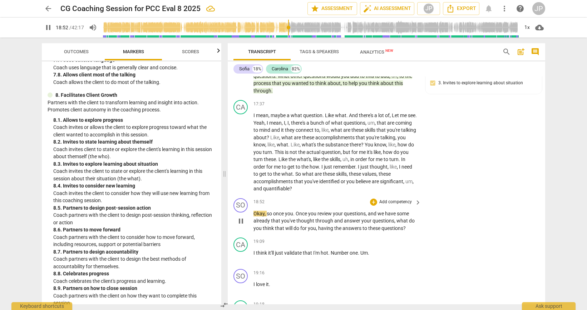
scroll to position [2048, 0]
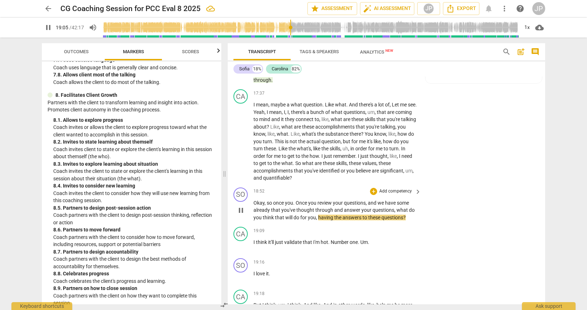
click at [241, 215] on span "pause" at bounding box center [241, 210] width 9 height 9
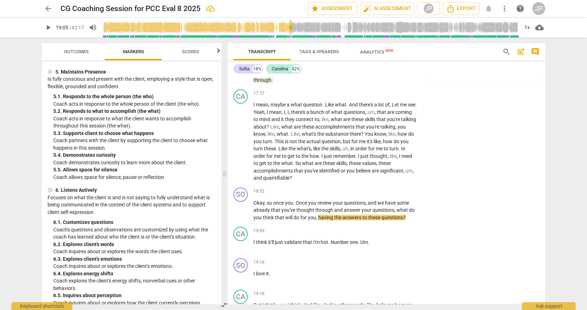
scroll to position [368, 0]
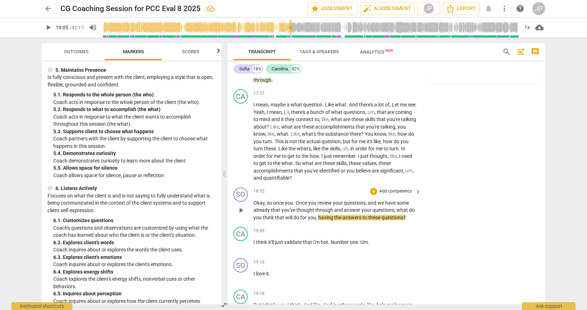
click at [242, 215] on span "play_arrow" at bounding box center [241, 210] width 9 height 9
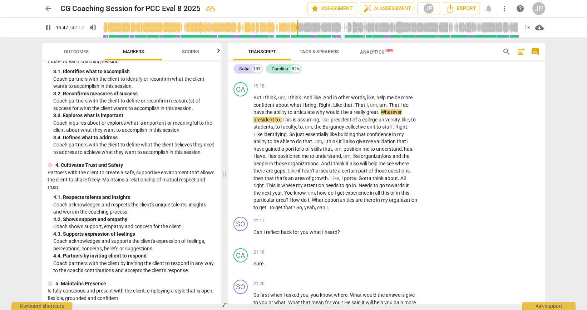
scroll to position [152, 0]
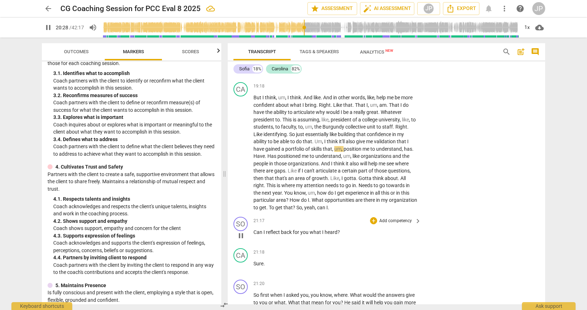
click at [242, 240] on span "pause" at bounding box center [241, 236] width 9 height 9
click at [242, 240] on span "play_arrow" at bounding box center [241, 236] width 9 height 9
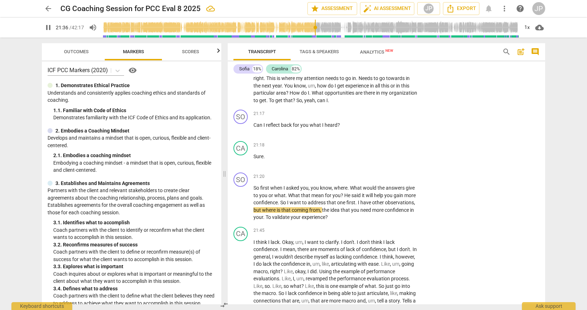
scroll to position [3, 0]
click at [243, 207] on span "pause" at bounding box center [241, 203] width 9 height 9
type input "1298"
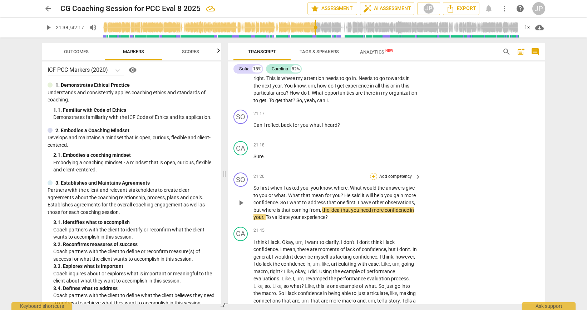
click at [373, 180] on div "+" at bounding box center [373, 176] width 7 height 7
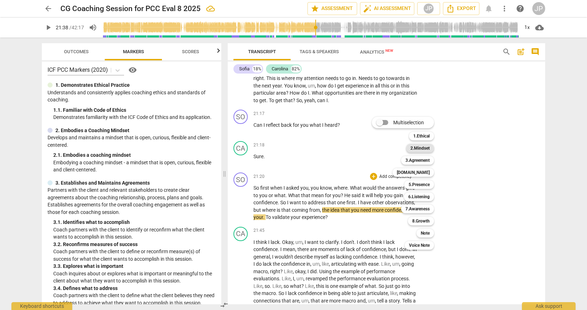
click at [428, 150] on b "2.Mindset" at bounding box center [420, 148] width 19 height 9
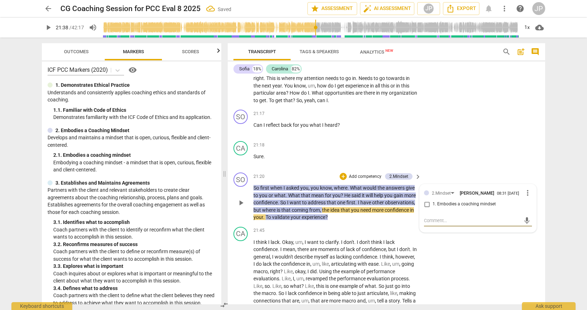
click at [428, 209] on input "1. Embodies a coaching mindset" at bounding box center [426, 204] width 11 height 9
checkbox input "true"
click at [242, 207] on span "play_arrow" at bounding box center [241, 203] width 9 height 9
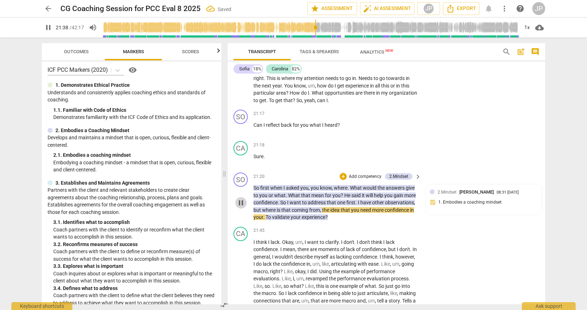
click at [242, 207] on span "pause" at bounding box center [241, 203] width 9 height 9
type input "1299"
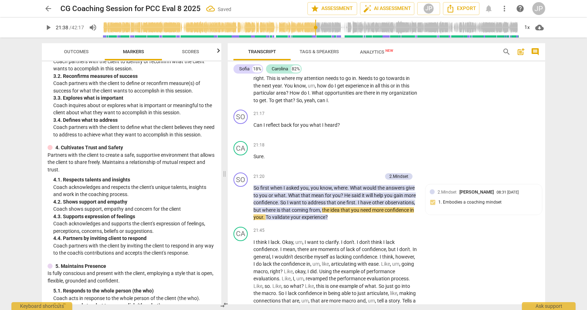
scroll to position [178, 0]
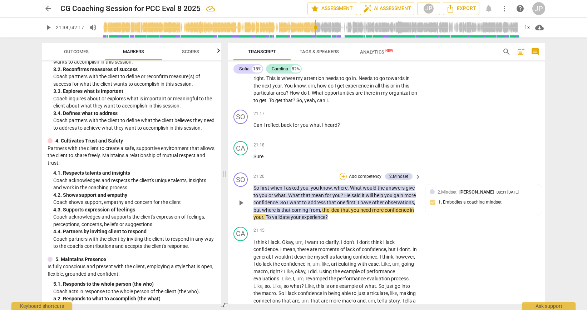
click at [343, 180] on div "+" at bounding box center [343, 176] width 7 height 7
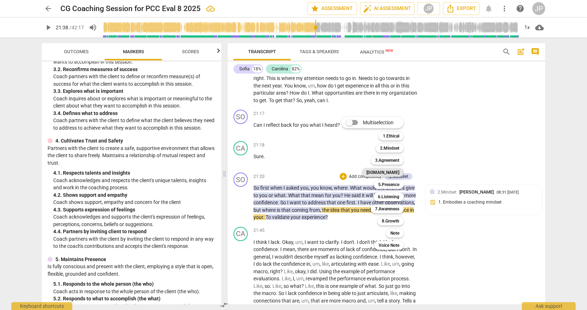
click at [388, 173] on b "[DOMAIN_NAME]" at bounding box center [383, 172] width 33 height 9
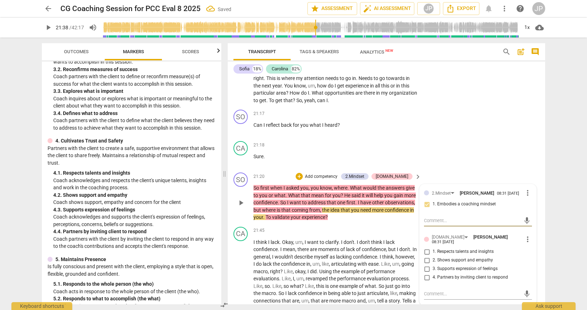
click at [427, 282] on input "4. Partners by inviting client to respond" at bounding box center [426, 278] width 11 height 9
checkbox input "true"
click at [239, 207] on span "play_arrow" at bounding box center [241, 203] width 9 height 9
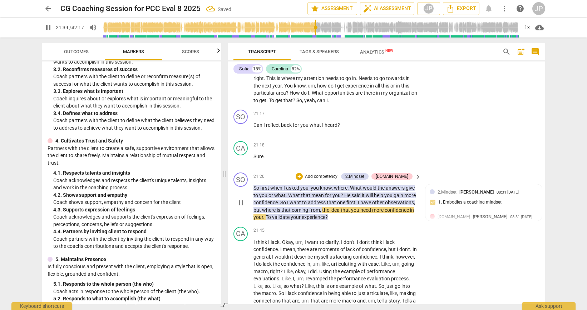
click at [239, 207] on span "pause" at bounding box center [241, 203] width 9 height 9
type input "1300"
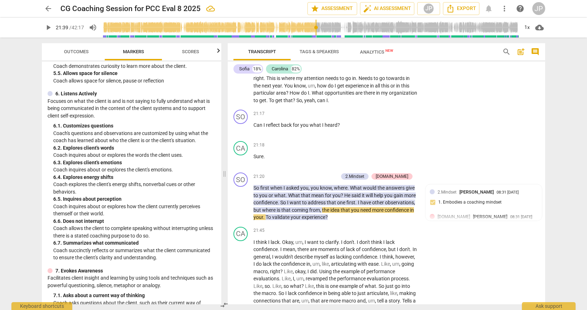
scroll to position [467, 0]
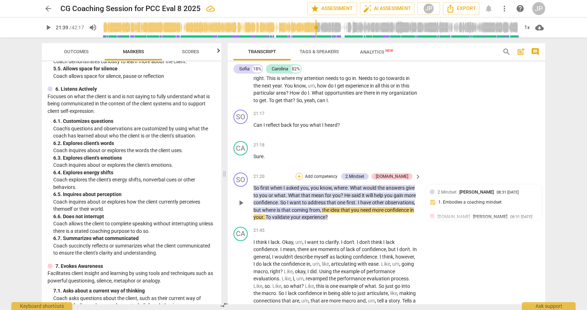
click at [303, 180] on div "+" at bounding box center [299, 176] width 7 height 7
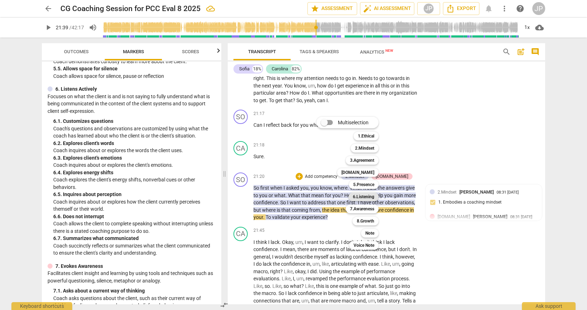
click at [362, 198] on b "6.Listening" at bounding box center [363, 197] width 21 height 9
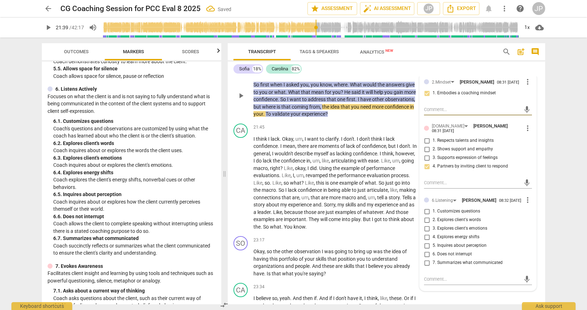
scroll to position [2476, 0]
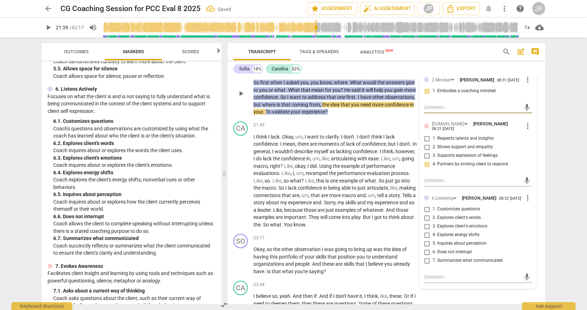
click at [426, 265] on input "7. Summarizes what communicated" at bounding box center [426, 261] width 11 height 9
checkbox input "true"
click at [242, 97] on span "play_arrow" at bounding box center [241, 93] width 9 height 9
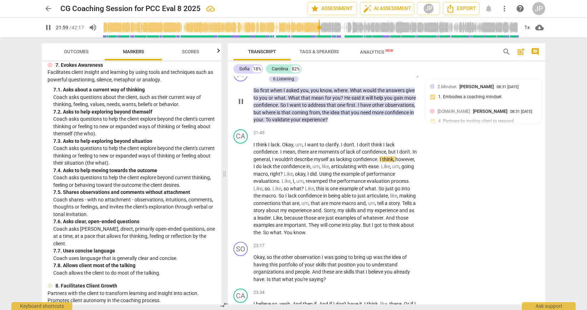
scroll to position [2463, 0]
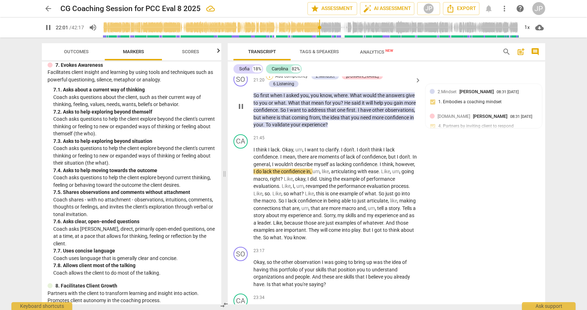
click at [273, 80] on div "+" at bounding box center [269, 76] width 7 height 7
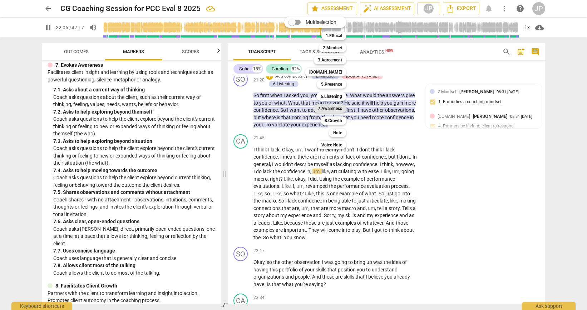
click at [324, 109] on b "7.Awareness" at bounding box center [330, 108] width 24 height 9
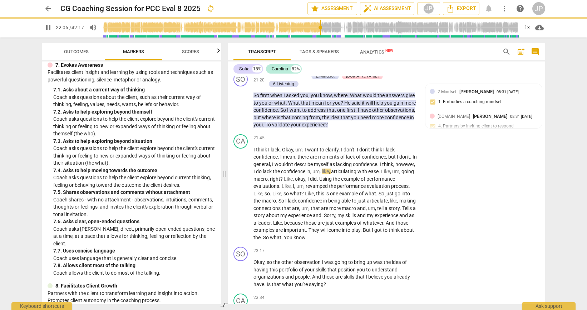
type input "1327"
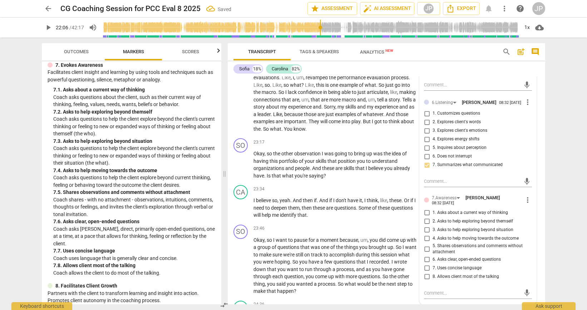
scroll to position [2585, 0]
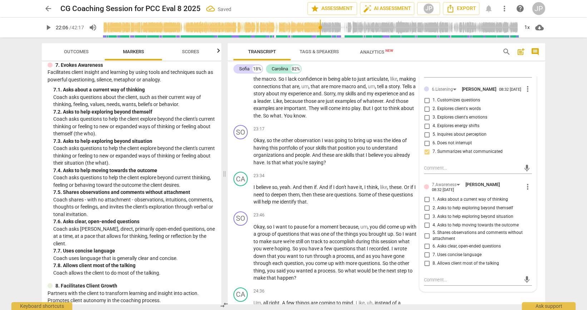
click at [425, 251] on input "6. Asks clear, open-ended questions" at bounding box center [426, 246] width 11 height 9
checkbox input "true"
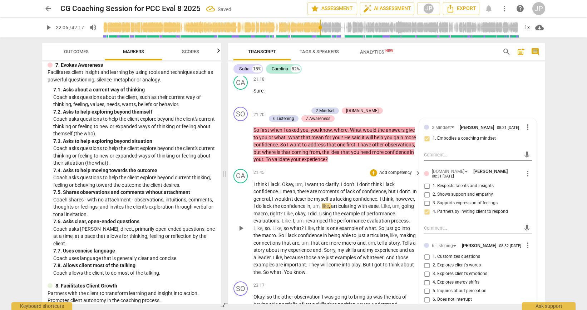
scroll to position [2436, 0]
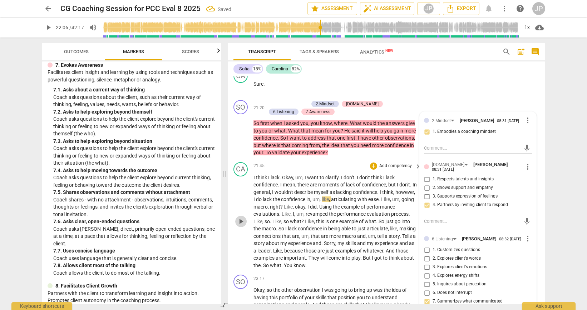
click at [241, 226] on span "play_arrow" at bounding box center [241, 221] width 9 height 9
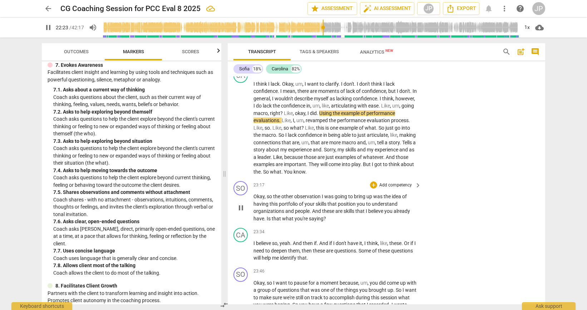
scroll to position [2530, 0]
click at [242, 212] on span "pause" at bounding box center [241, 207] width 9 height 9
click at [242, 212] on span "play_arrow" at bounding box center [241, 207] width 9 height 9
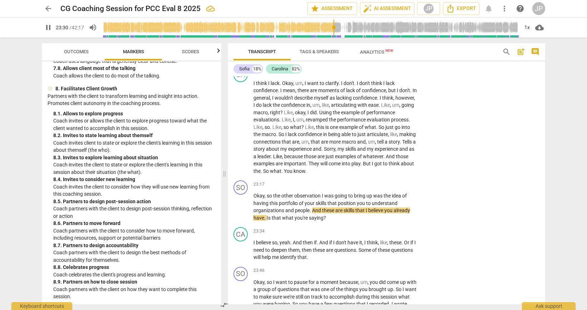
scroll to position [868, 0]
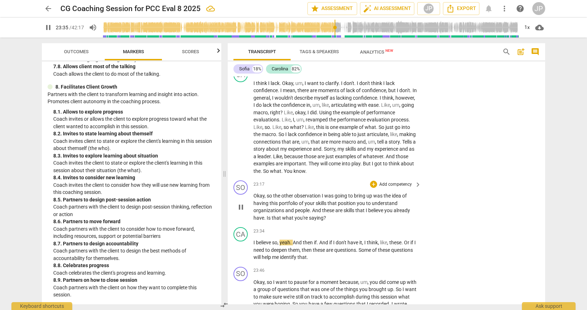
click at [241, 212] on span "pause" at bounding box center [241, 207] width 9 height 9
type input "1416"
click at [374, 188] on div "+" at bounding box center [373, 184] width 7 height 7
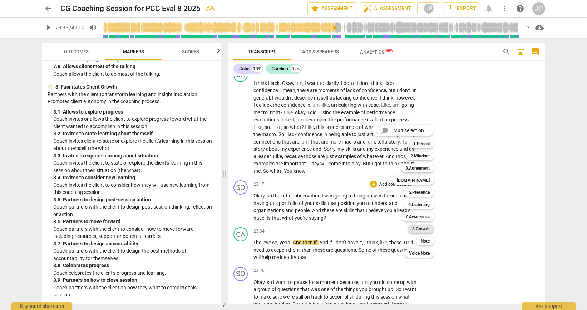
click at [420, 231] on b "8.Growth" at bounding box center [421, 229] width 18 height 9
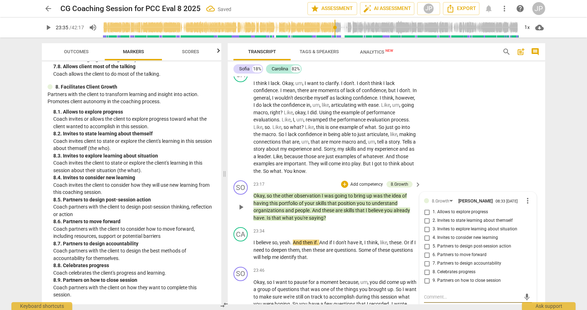
scroll to position [2532, 0]
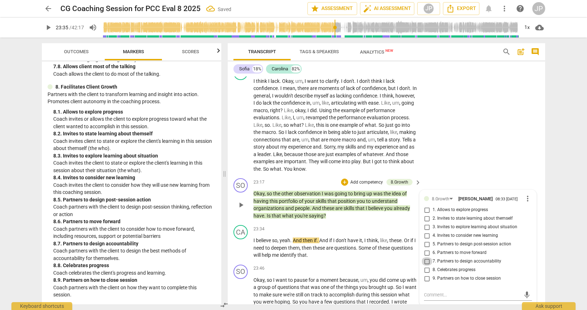
click at [426, 266] on input "7. Partners to design accountability" at bounding box center [426, 261] width 11 height 9
checkbox input "true"
click at [240, 252] on span "play_arrow" at bounding box center [241, 248] width 9 height 9
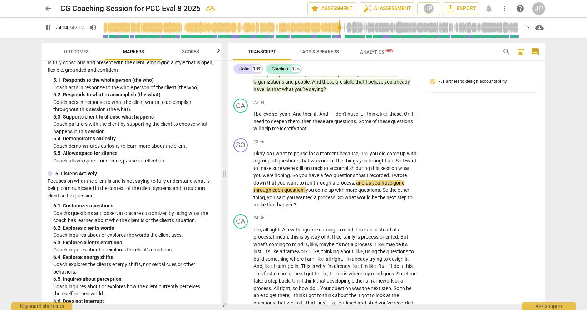
scroll to position [109, 0]
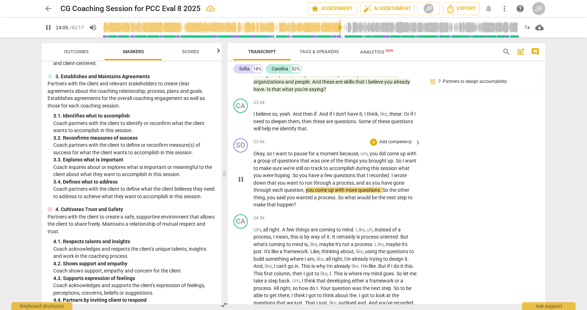
click at [241, 184] on span "pause" at bounding box center [241, 179] width 9 height 9
type input "1447"
click at [375, 146] on div "+" at bounding box center [373, 142] width 7 height 7
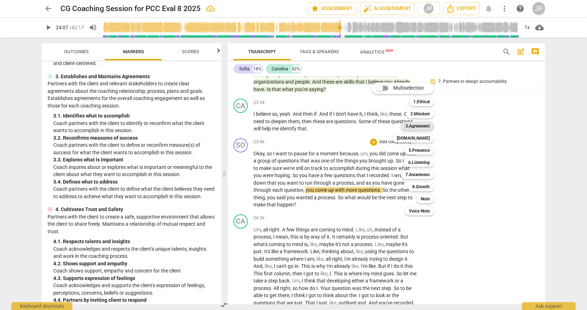
click at [422, 127] on b "3.Agreement" at bounding box center [418, 126] width 24 height 9
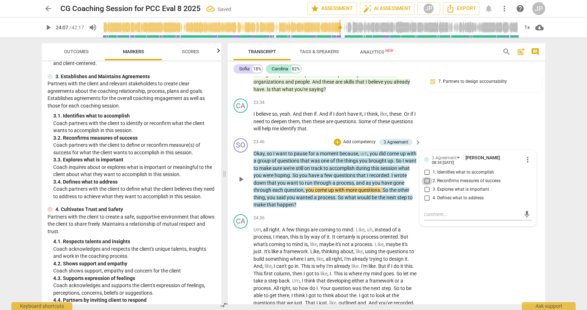
click at [427, 185] on input "2. Reconfirms measures of success" at bounding box center [426, 181] width 11 height 9
checkbox input "true"
click at [241, 184] on span "play_arrow" at bounding box center [241, 179] width 9 height 9
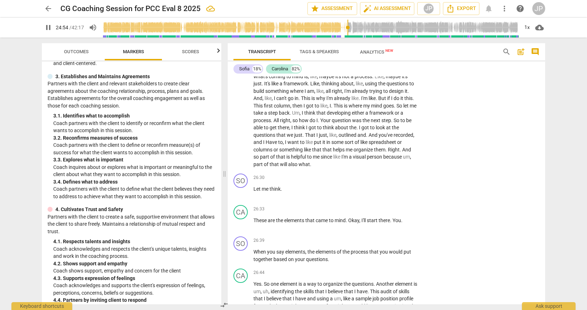
scroll to position [2769, 0]
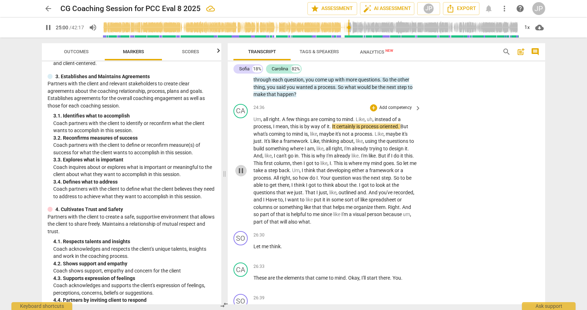
click at [239, 175] on span "pause" at bounding box center [241, 171] width 9 height 9
type input "1501"
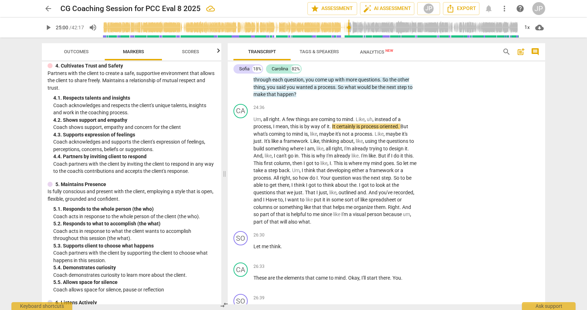
scroll to position [255, 0]
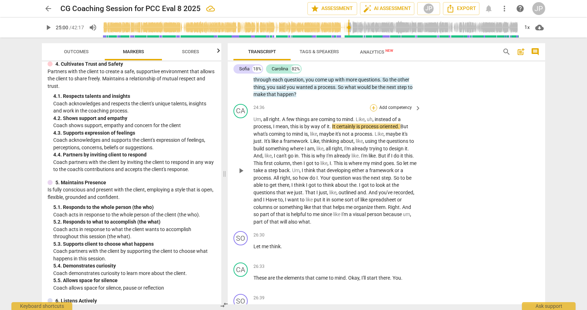
click at [373, 112] on div "+" at bounding box center [373, 107] width 7 height 7
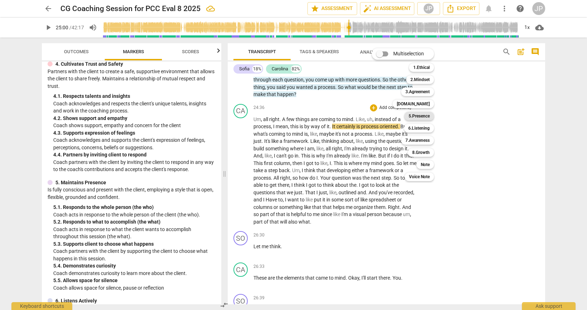
click at [417, 118] on b "5.Presence" at bounding box center [419, 116] width 21 height 9
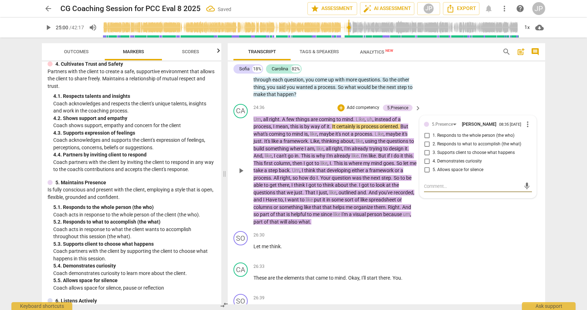
click at [427, 175] on input "5. Allows space for silence" at bounding box center [426, 170] width 11 height 9
checkbox input "true"
click at [242, 175] on span "play_arrow" at bounding box center [241, 171] width 9 height 9
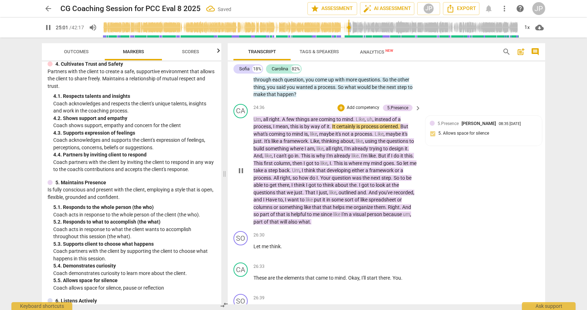
scroll to position [2804, 0]
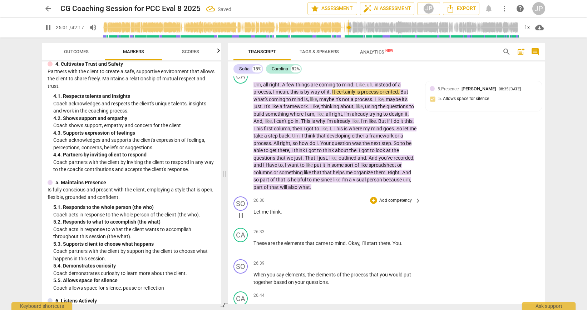
click at [243, 220] on span "pause" at bounding box center [241, 215] width 9 height 9
click at [243, 220] on span "play_arrow" at bounding box center [241, 215] width 9 height 9
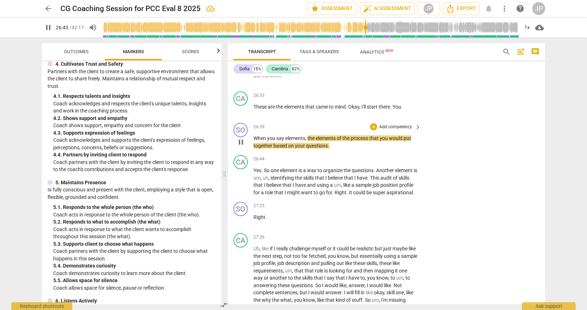
scroll to position [2984, 0]
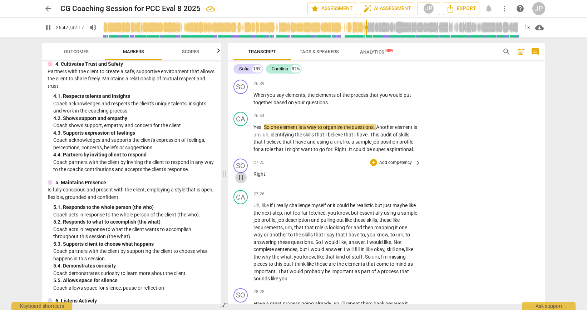
click at [240, 182] on span "pause" at bounding box center [241, 177] width 9 height 9
click at [240, 182] on span "play_arrow" at bounding box center [241, 177] width 9 height 9
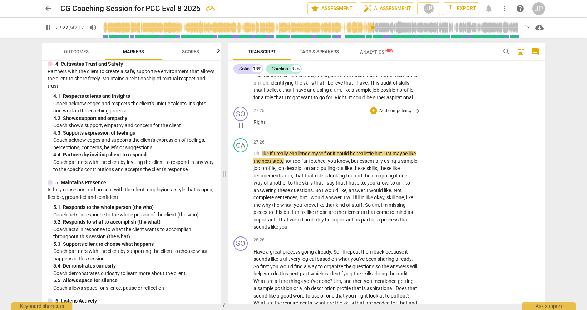
scroll to position [3071, 0]
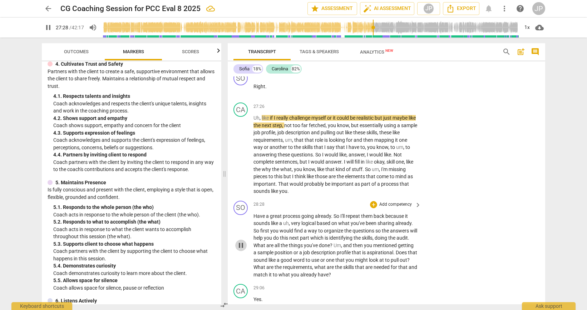
click at [241, 250] on span "pause" at bounding box center [241, 245] width 9 height 9
click at [241, 250] on span "play_arrow" at bounding box center [241, 245] width 9 height 9
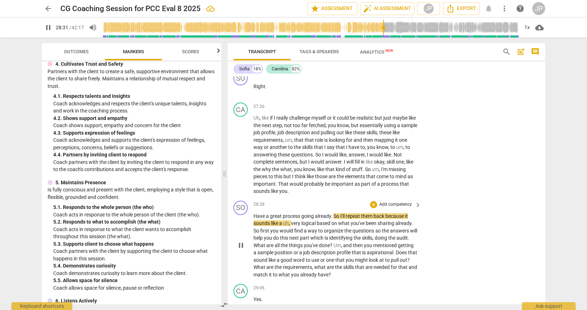
click at [241, 250] on span "pause" at bounding box center [241, 245] width 9 height 9
type input "1712"
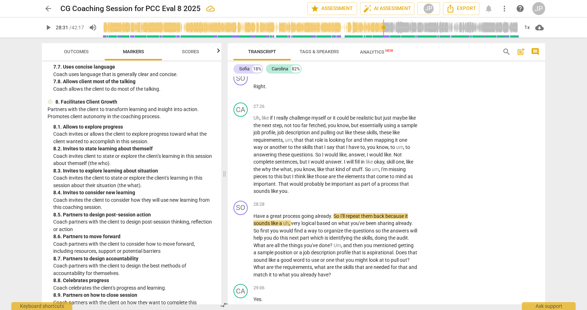
scroll to position [868, 0]
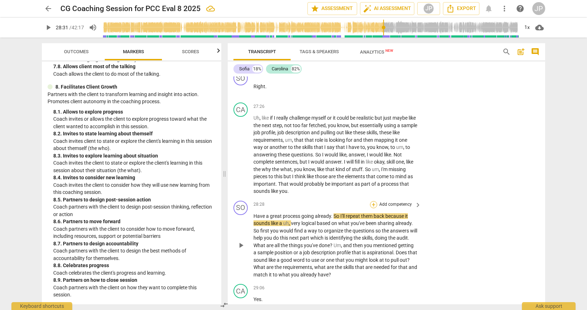
click at [371, 208] on div "+" at bounding box center [373, 204] width 7 height 7
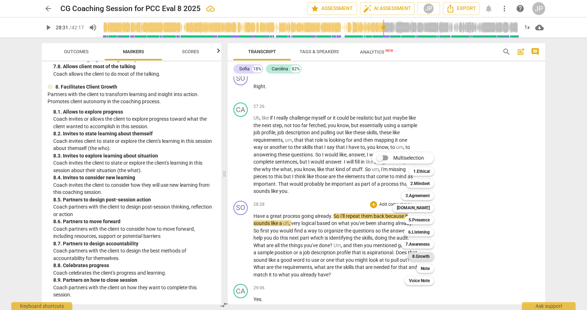
click at [424, 259] on b "8.Growth" at bounding box center [421, 256] width 18 height 9
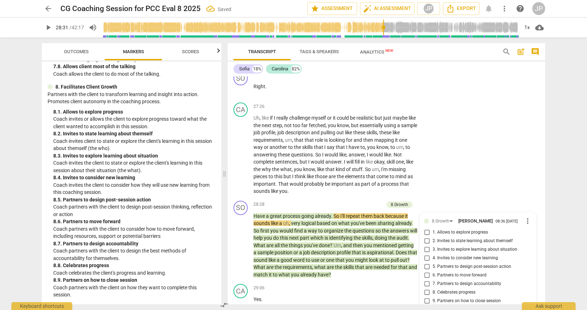
scroll to position [3213, 0]
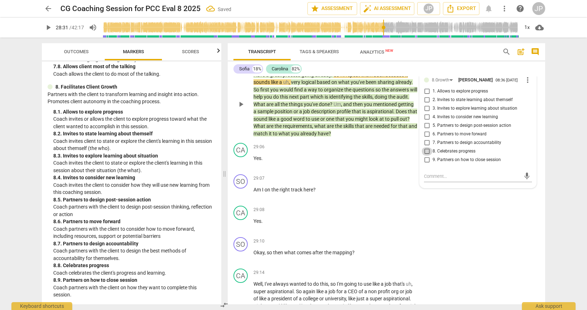
click at [426, 156] on input "8. Celebrates progress" at bounding box center [426, 151] width 11 height 9
checkbox input "true"
click at [241, 109] on span "play_arrow" at bounding box center [241, 104] width 9 height 9
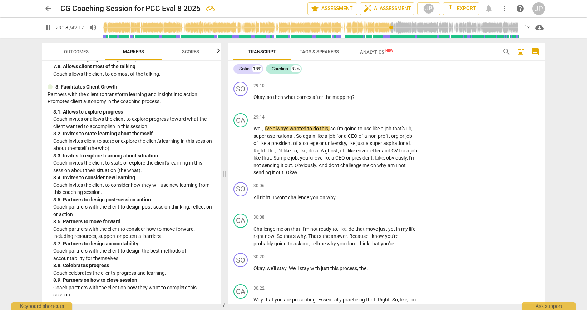
scroll to position [3383, 0]
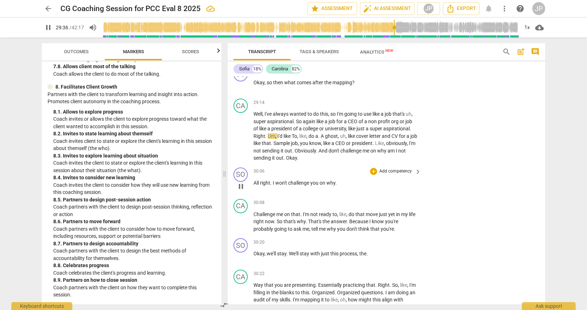
click at [242, 191] on span "pause" at bounding box center [241, 186] width 9 height 9
click at [242, 191] on span "play_arrow" at bounding box center [241, 186] width 9 height 9
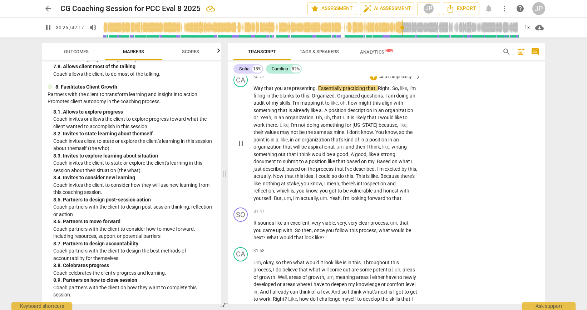
scroll to position [3591, 0]
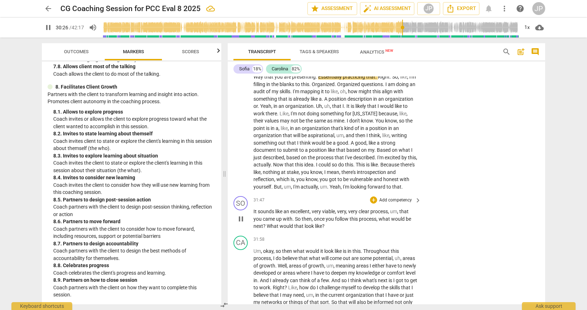
click at [241, 223] on span "pause" at bounding box center [241, 219] width 9 height 9
click at [241, 223] on span "play_arrow" at bounding box center [241, 219] width 9 height 9
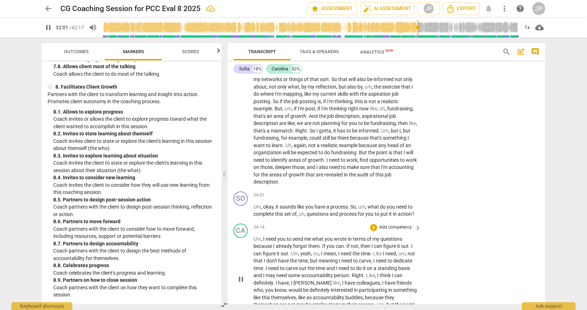
scroll to position [3815, 0]
click at [240, 215] on span "pause" at bounding box center [241, 210] width 9 height 9
click at [240, 215] on span "play_arrow" at bounding box center [241, 210] width 9 height 9
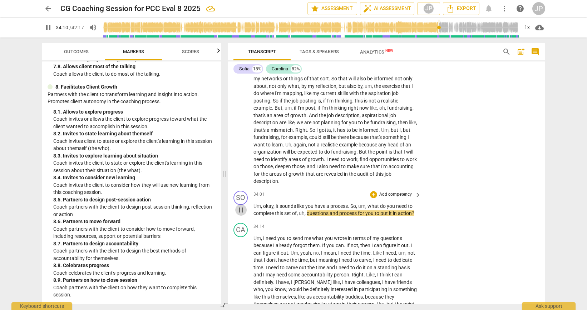
click at [240, 215] on span "pause" at bounding box center [241, 210] width 9 height 9
type input "2051"
click at [373, 198] on div "+" at bounding box center [373, 194] width 7 height 7
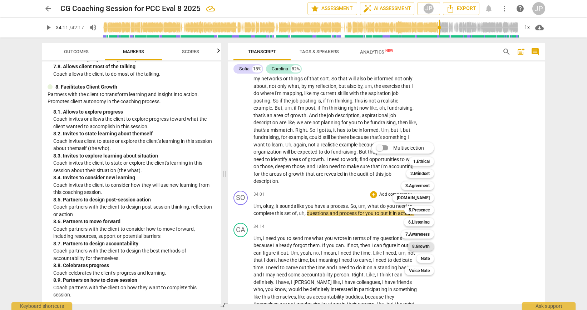
click at [428, 245] on b "8.Growth" at bounding box center [421, 246] width 18 height 9
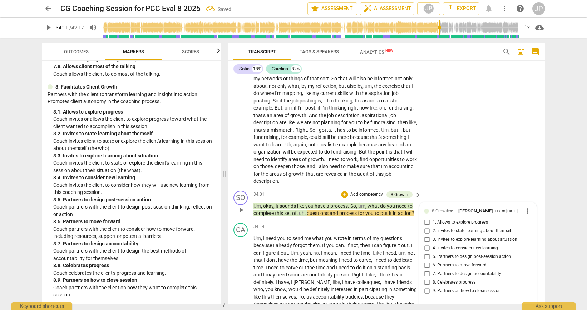
scroll to position [3946, 0]
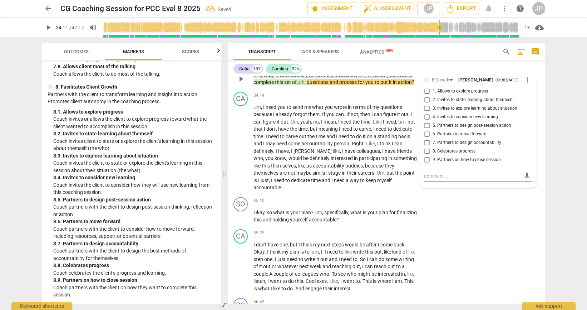
click at [427, 147] on input "7. Partners to design accountability" at bounding box center [426, 143] width 11 height 9
checkbox input "true"
click at [431, 104] on input "2. Invites to state learning about themself" at bounding box center [426, 100] width 11 height 9
checkbox input "true"
click at [428, 113] on input "3. Invites to explore learning about situation" at bounding box center [426, 108] width 11 height 9
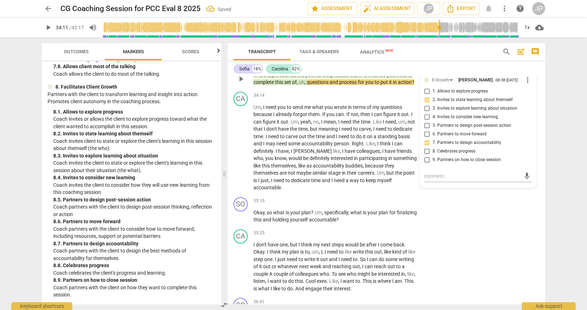
checkbox input "true"
click at [427, 130] on input "5. Partners to design post-session action" at bounding box center [426, 126] width 11 height 9
checkbox input "true"
click at [242, 83] on span "play_arrow" at bounding box center [241, 79] width 9 height 9
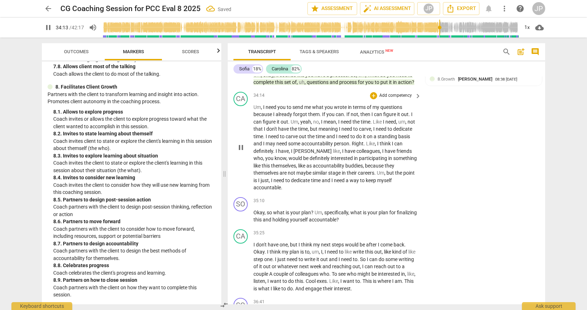
click at [242, 152] on span "pause" at bounding box center [241, 147] width 9 height 9
click at [242, 152] on span "play_arrow" at bounding box center [241, 147] width 9 height 9
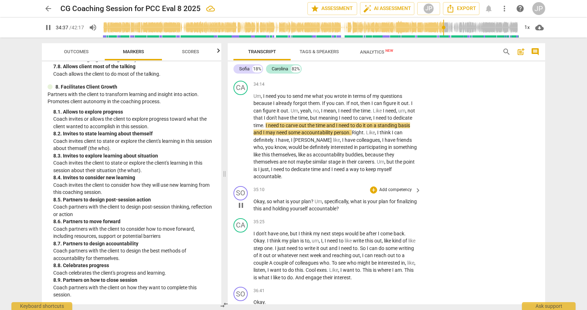
scroll to position [3958, 0]
click at [243, 209] on span "pause" at bounding box center [241, 205] width 9 height 9
click at [243, 209] on span "play_arrow" at bounding box center [241, 205] width 9 height 9
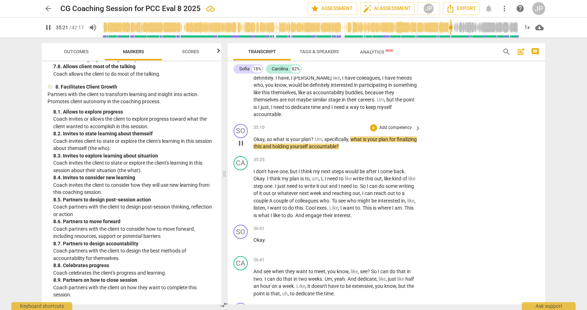
scroll to position [4035, 0]
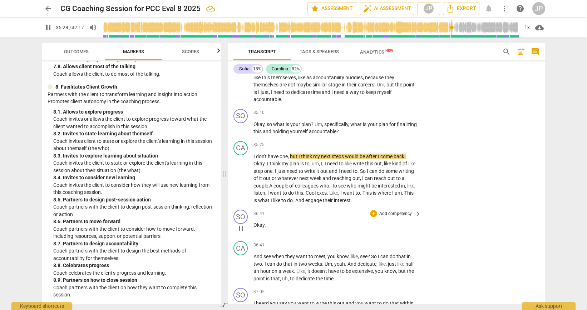
click at [243, 233] on span "pause" at bounding box center [241, 229] width 9 height 9
click at [243, 233] on span "play_arrow" at bounding box center [241, 229] width 9 height 9
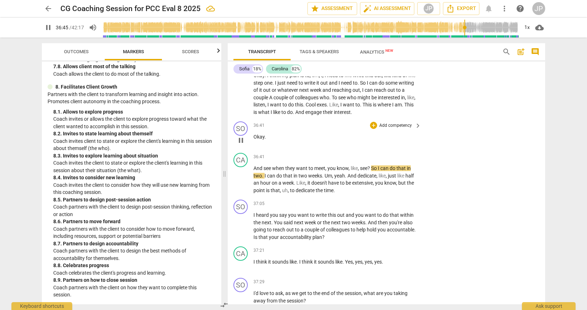
scroll to position [4135, 0]
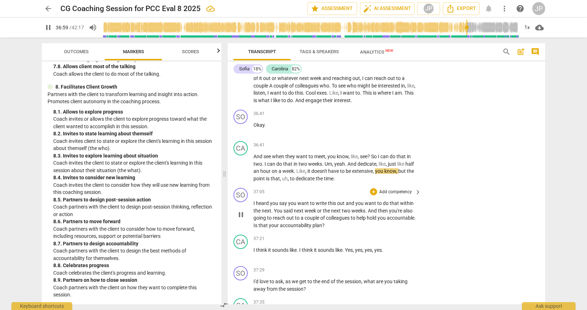
click at [242, 219] on span "pause" at bounding box center [241, 215] width 9 height 9
click at [242, 219] on span "play_arrow" at bounding box center [241, 215] width 9 height 9
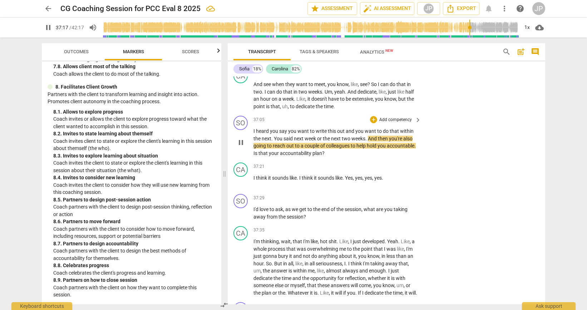
scroll to position [4207, 0]
click at [240, 147] on span "pause" at bounding box center [241, 142] width 9 height 9
type input "2241"
click at [372, 123] on div "+" at bounding box center [373, 119] width 7 height 7
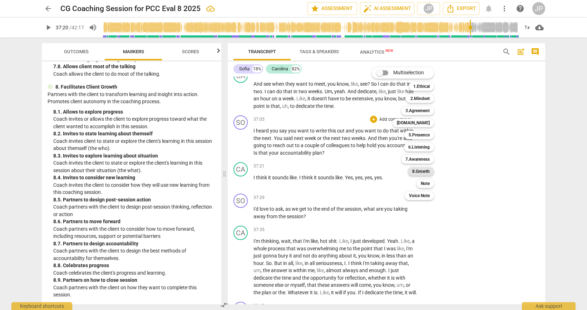
click at [419, 171] on b "8.Growth" at bounding box center [421, 171] width 18 height 9
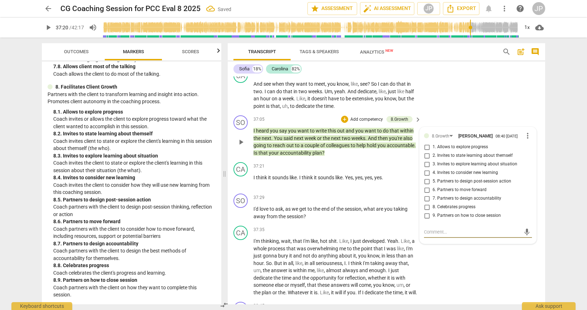
click at [426, 203] on input "7. Partners to design accountability" at bounding box center [426, 199] width 11 height 9
checkbox input "true"
click at [243, 147] on span "play_arrow" at bounding box center [241, 142] width 9 height 9
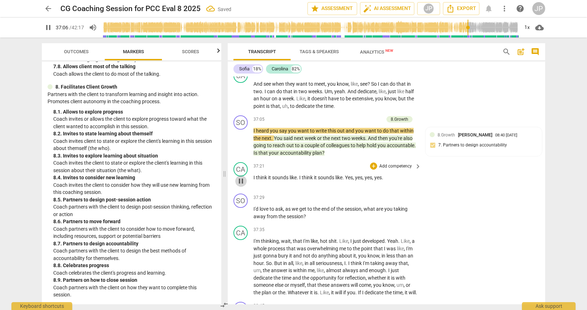
click at [241, 186] on span "pause" at bounding box center [241, 181] width 9 height 9
click at [241, 186] on span "play_arrow" at bounding box center [241, 181] width 9 height 9
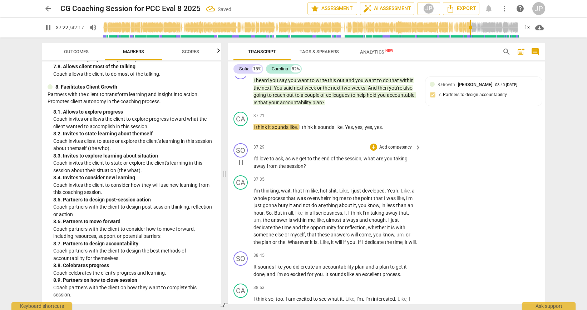
scroll to position [4265, 0]
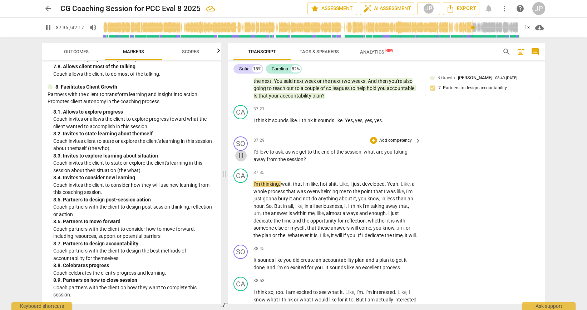
click at [242, 160] on span "pause" at bounding box center [241, 156] width 9 height 9
type input "2256"
click at [373, 144] on div "+" at bounding box center [373, 140] width 7 height 7
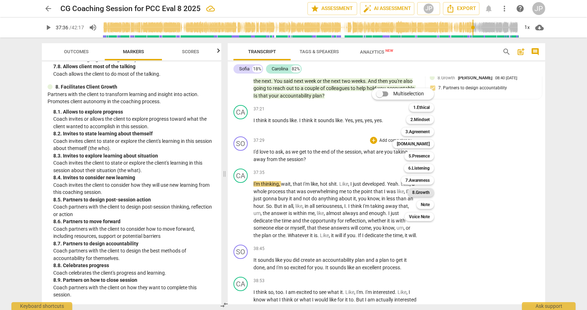
click at [416, 195] on b "8.Growth" at bounding box center [421, 192] width 18 height 9
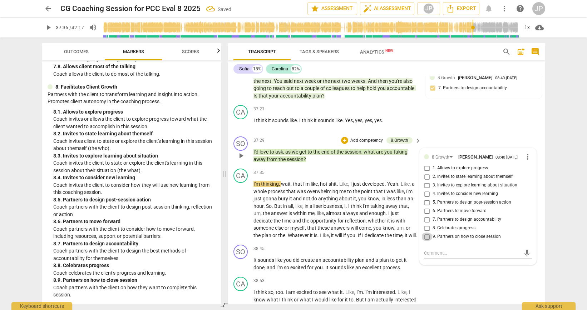
click at [426, 241] on input "9. Partners on how to close session" at bounding box center [426, 237] width 11 height 9
checkbox input "true"
click at [243, 215] on span "play_arrow" at bounding box center [241, 210] width 9 height 9
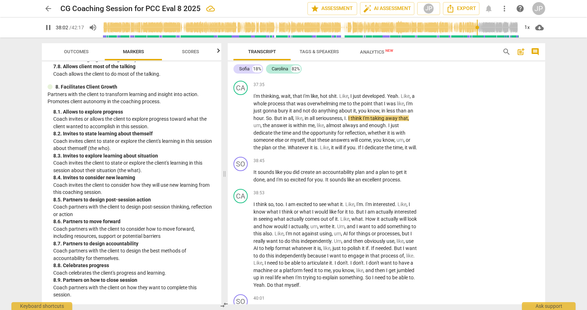
scroll to position [4353, 0]
click at [243, 180] on span "pause" at bounding box center [241, 175] width 9 height 9
click at [243, 180] on span "play_arrow" at bounding box center [241, 175] width 9 height 9
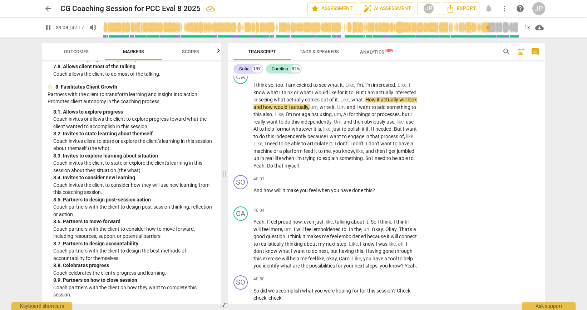
scroll to position [4485, 0]
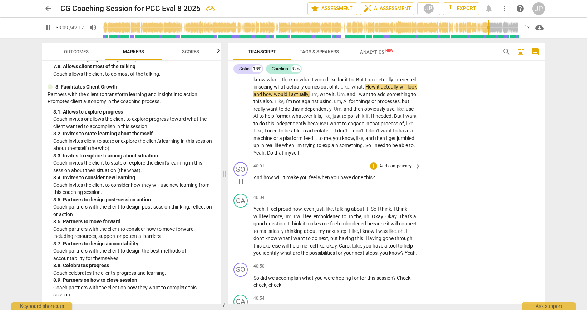
click at [241, 186] on span "pause" at bounding box center [241, 181] width 9 height 9
click at [241, 186] on span "play_arrow" at bounding box center [241, 181] width 9 height 9
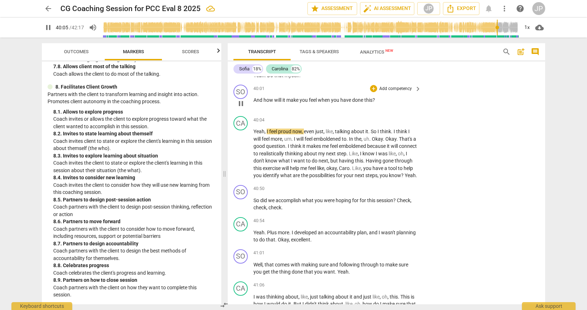
scroll to position [4567, 0]
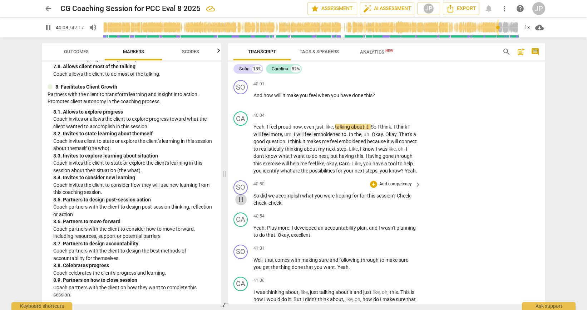
click at [240, 204] on span "pause" at bounding box center [241, 200] width 9 height 9
click at [240, 204] on span "play_arrow" at bounding box center [241, 200] width 9 height 9
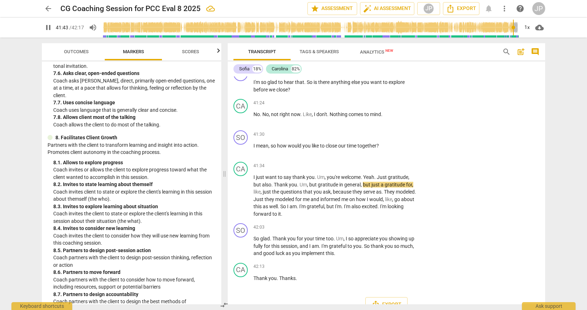
scroll to position [868, 0]
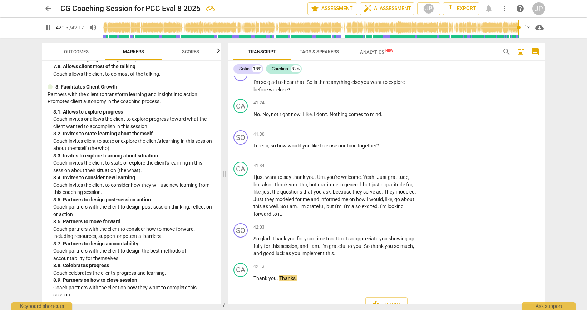
click at [539, 29] on span "cloud_download" at bounding box center [539, 27] width 9 height 9
click at [511, 92] on div at bounding box center [293, 155] width 587 height 310
click at [463, 10] on span "Export" at bounding box center [461, 8] width 30 height 9
type input "2537"
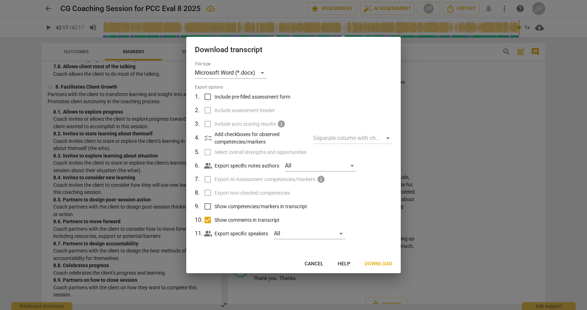
click at [369, 264] on span "Download" at bounding box center [379, 264] width 28 height 7
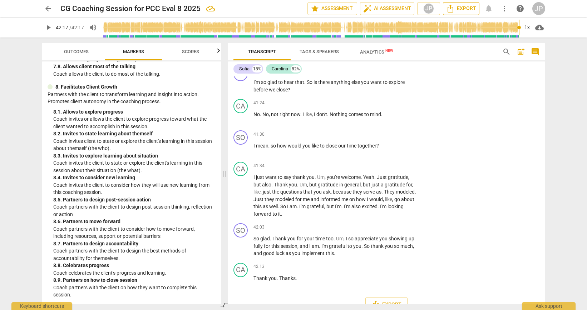
click at [453, 10] on icon "Export" at bounding box center [451, 9] width 6 height 8
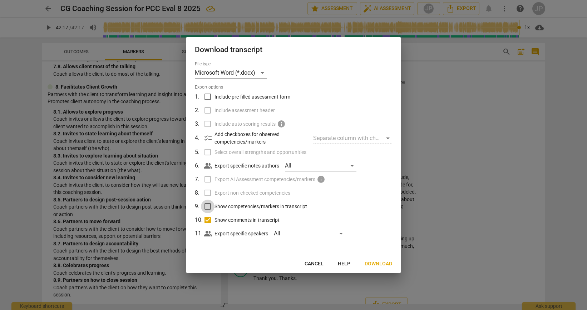
click at [208, 208] on input "Show competencies/markers in transcript" at bounding box center [208, 207] width 14 height 14
checkbox input "true"
click at [378, 263] on span "Download" at bounding box center [379, 264] width 28 height 7
